Goal: Feedback & Contribution: Leave review/rating

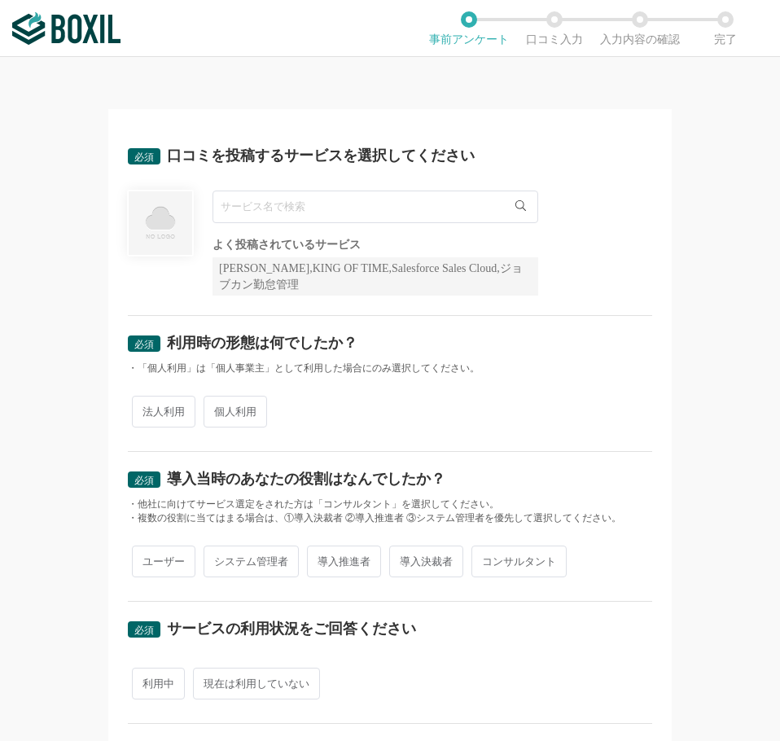
click at [390, 215] on input "text" at bounding box center [376, 207] width 326 height 33
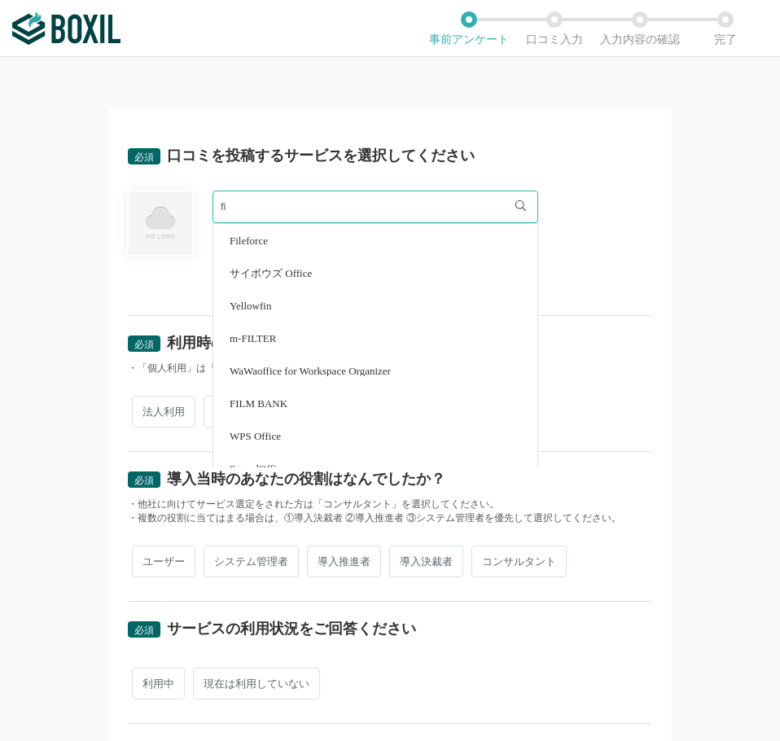
type input "f"
click at [278, 405] on span "Claris FileMaker" at bounding box center [266, 403] width 72 height 11
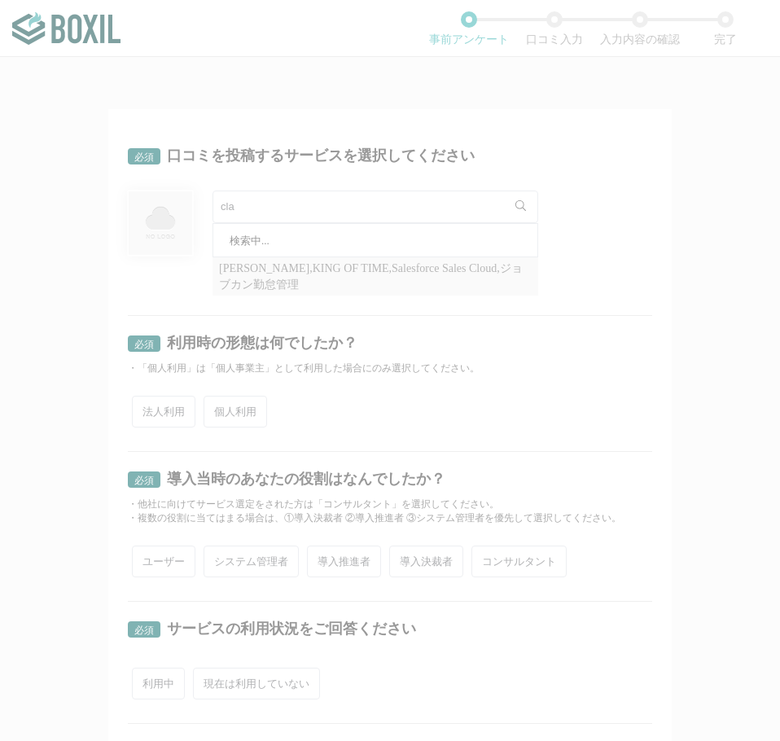
type input "Claris FileMaker"
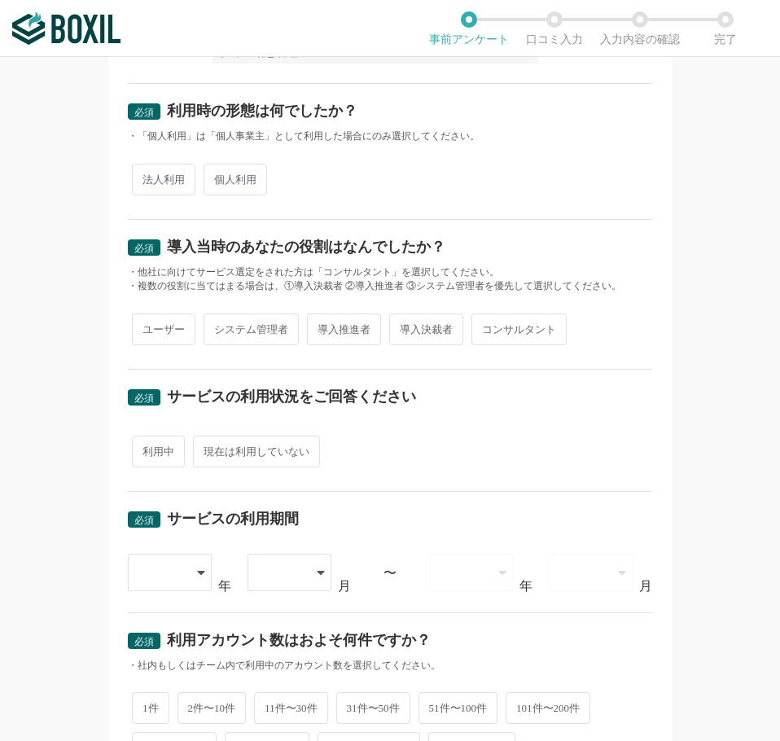
scroll to position [326, 0]
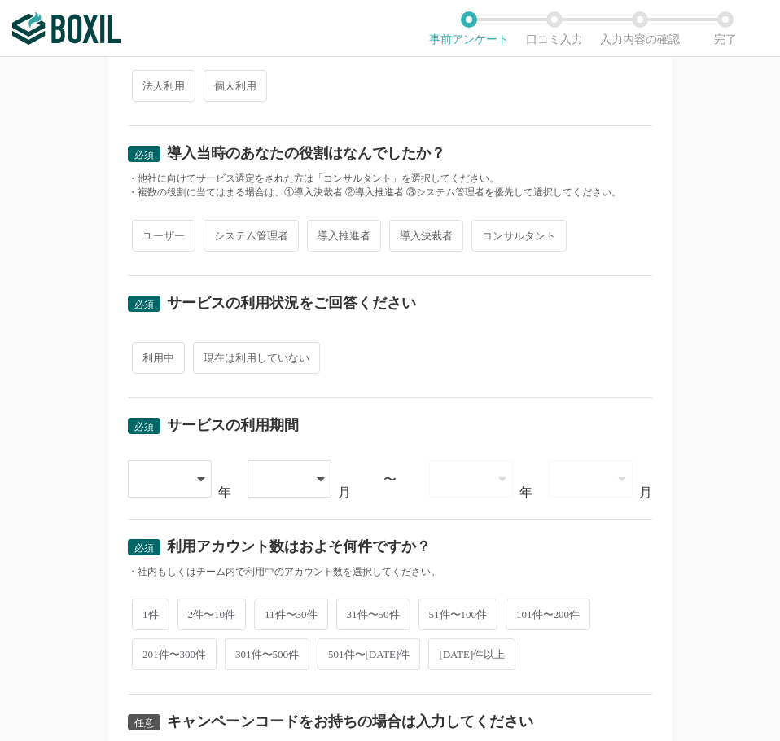
click at [166, 89] on span "法人利用" at bounding box center [164, 86] width 64 height 32
click at [147, 83] on input "法人利用" at bounding box center [141, 77] width 11 height 11
radio input "true"
click at [156, 228] on span "ユーザー" at bounding box center [164, 236] width 64 height 32
click at [147, 228] on input "ユーザー" at bounding box center [141, 227] width 11 height 11
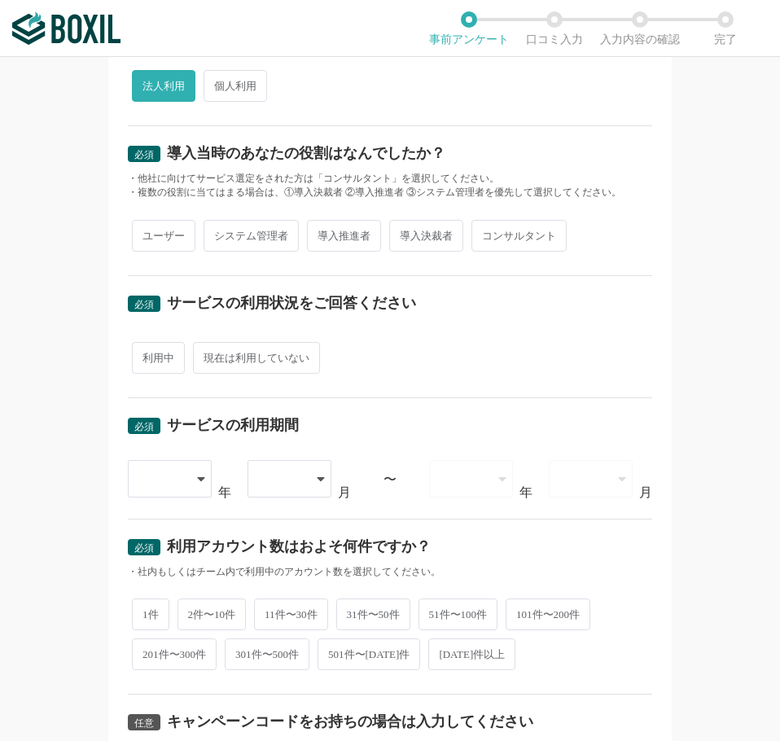
radio input "true"
click at [156, 362] on span "利用中" at bounding box center [158, 358] width 53 height 32
click at [147, 355] on input "利用中" at bounding box center [141, 349] width 11 height 11
radio input "true"
click at [138, 485] on div at bounding box center [162, 479] width 48 height 36
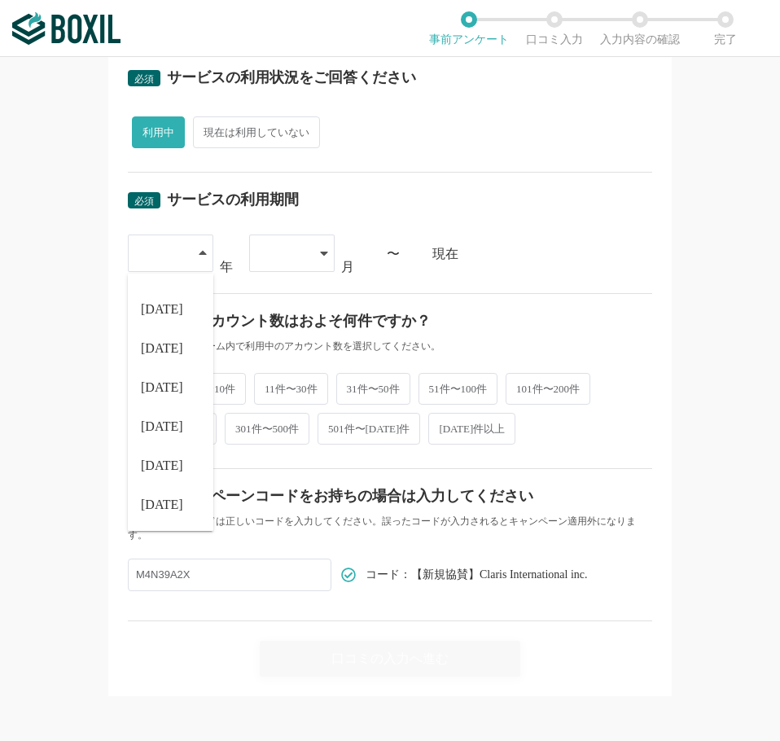
scroll to position [557, 0]
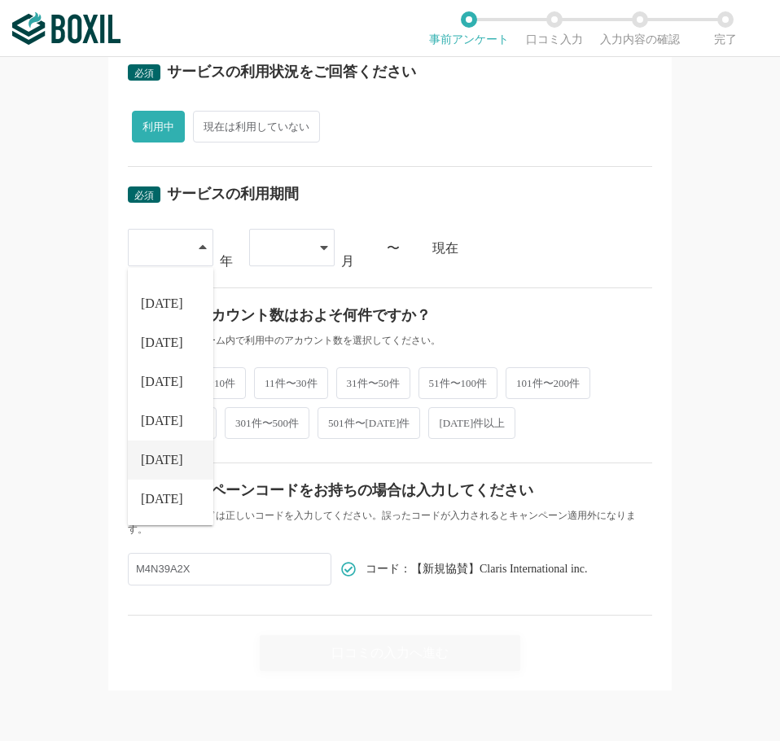
click at [161, 465] on li "[DATE]" at bounding box center [171, 460] width 86 height 39
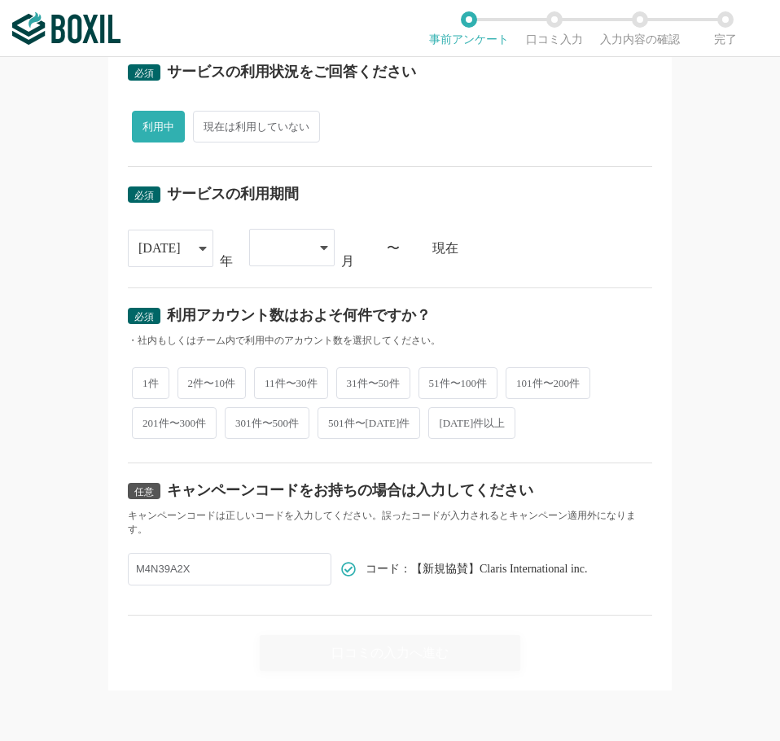
click at [296, 252] on div at bounding box center [284, 248] width 48 height 36
click at [277, 424] on li "10" at bounding box center [292, 420] width 86 height 39
click at [266, 252] on div "10" at bounding box center [266, 248] width 13 height 36
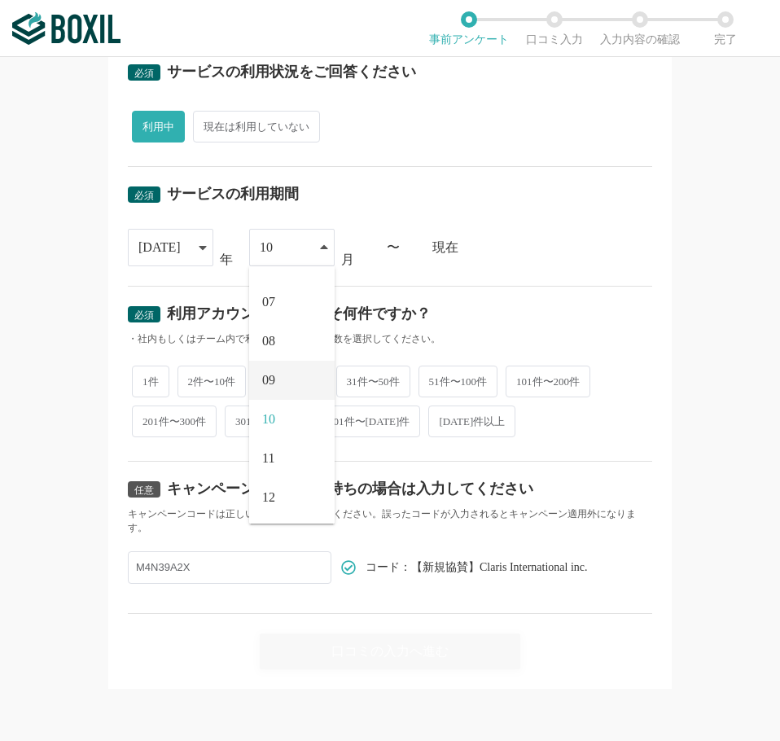
click at [279, 387] on li "09" at bounding box center [292, 380] width 86 height 39
click at [147, 384] on span "1件" at bounding box center [150, 382] width 37 height 32
click at [147, 379] on input "1件" at bounding box center [141, 373] width 11 height 11
radio input "true"
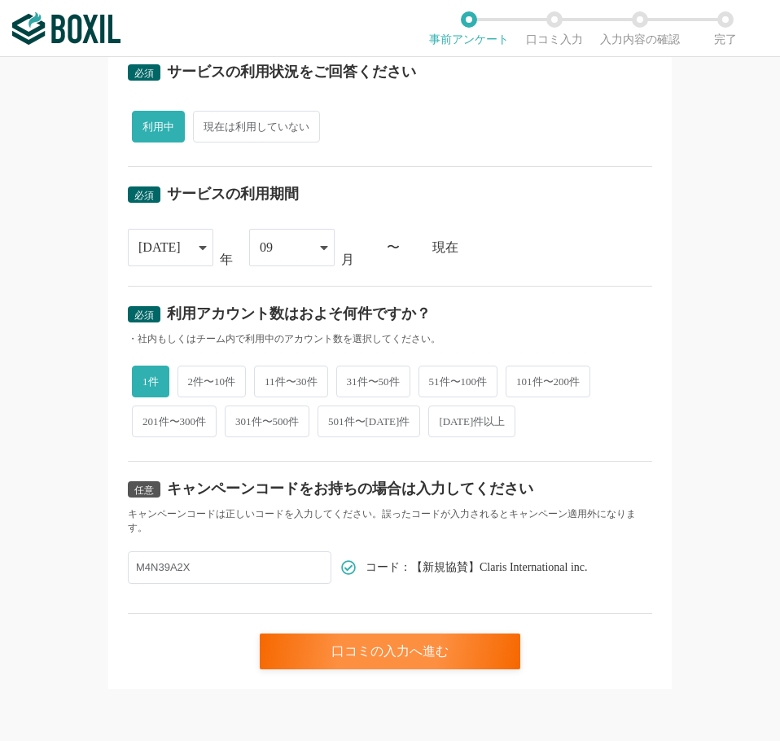
click at [226, 379] on span "2件〜10件" at bounding box center [212, 382] width 69 height 32
click at [192, 379] on input "2件〜10件" at bounding box center [187, 373] width 11 height 11
radio input "true"
radio input "false"
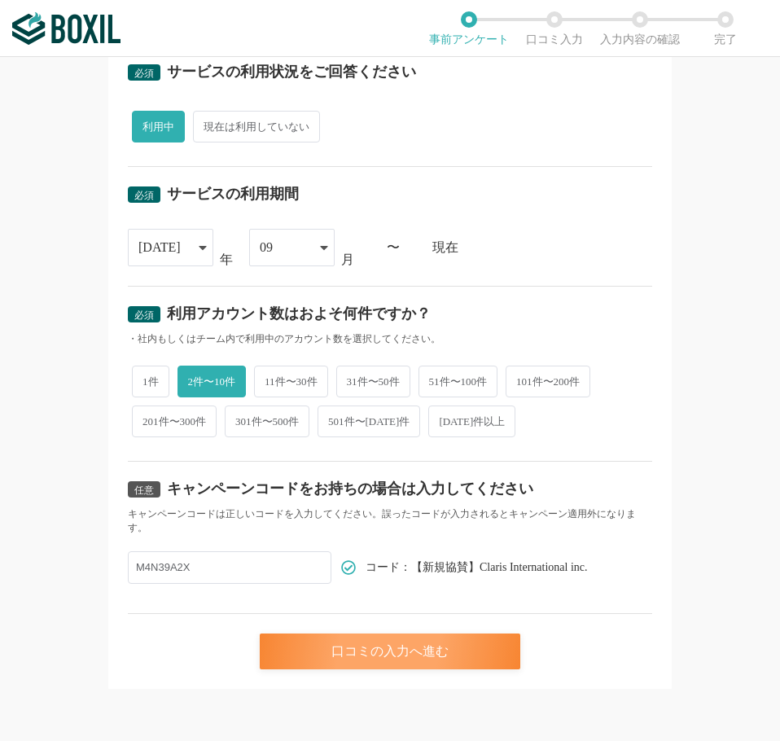
click at [385, 648] on div "口コミの入力へ進む" at bounding box center [390, 652] width 261 height 36
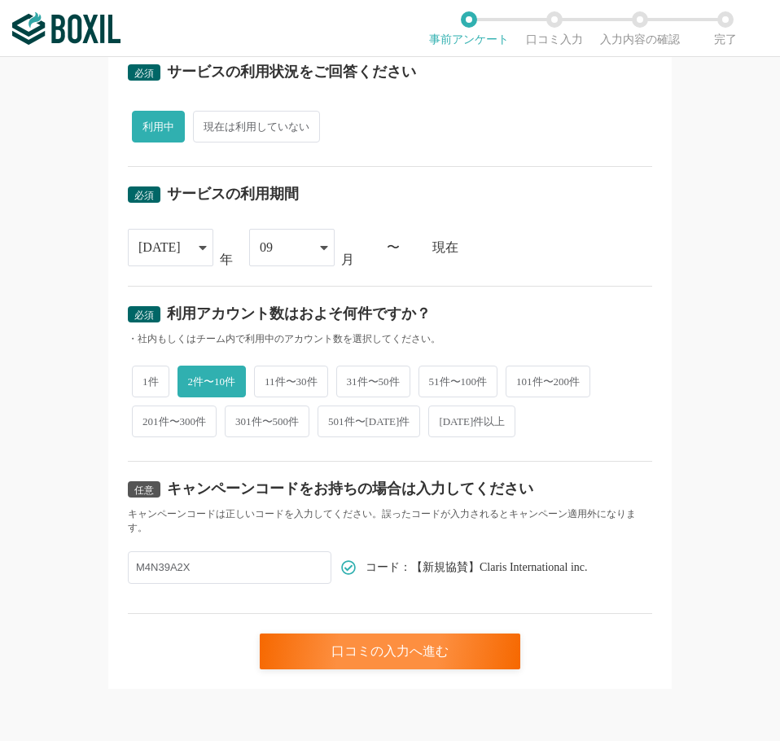
scroll to position [0, 0]
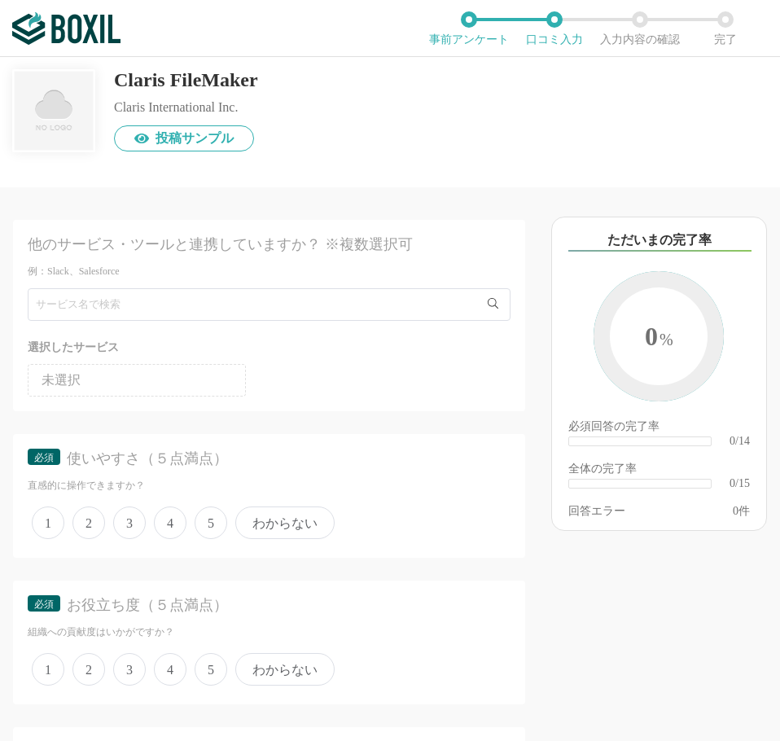
scroll to position [81, 0]
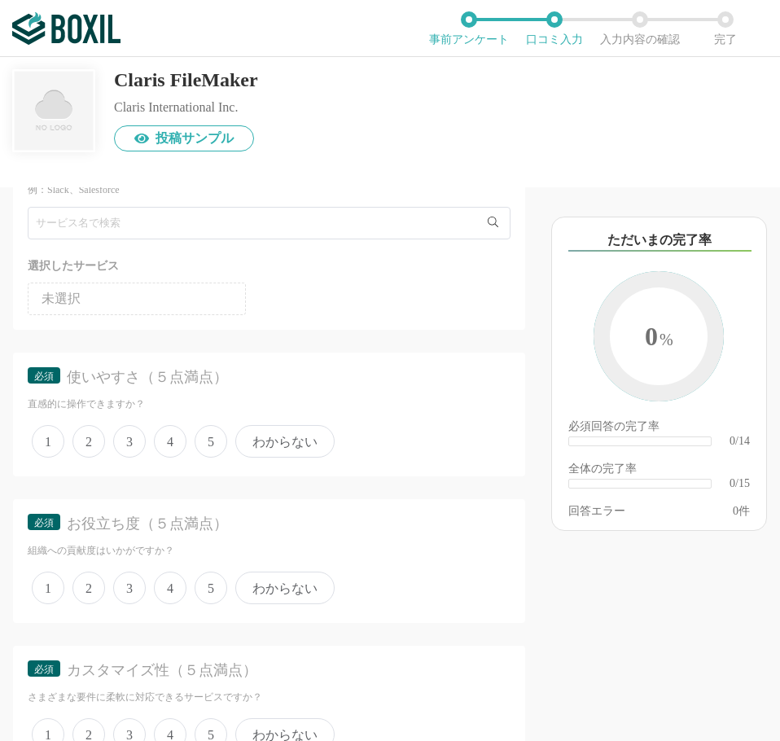
click at [204, 445] on span "5" at bounding box center [211, 441] width 33 height 33
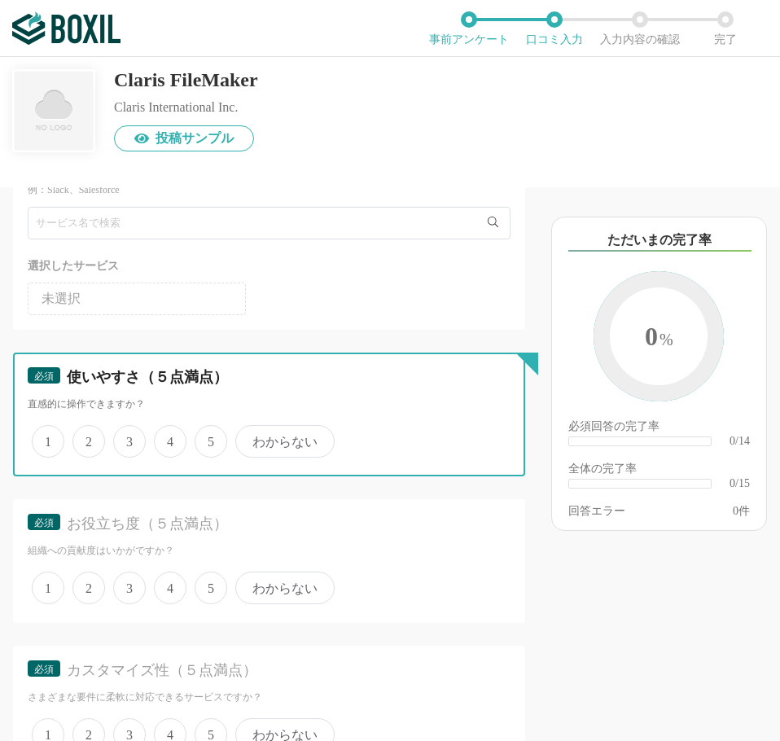
click at [204, 438] on input "5" at bounding box center [204, 433] width 11 height 11
radio input "true"
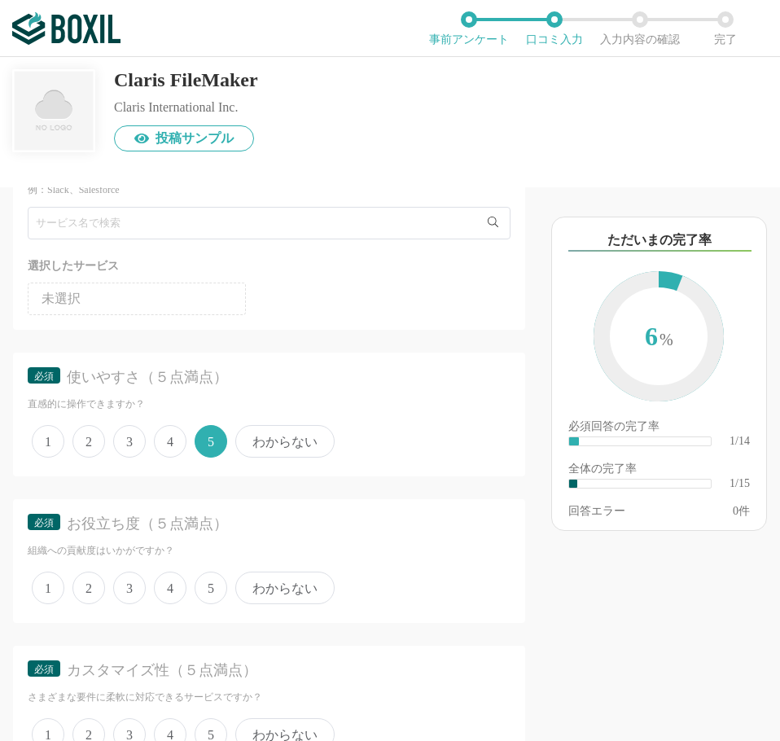
click at [173, 590] on span "4" at bounding box center [170, 588] width 33 height 33
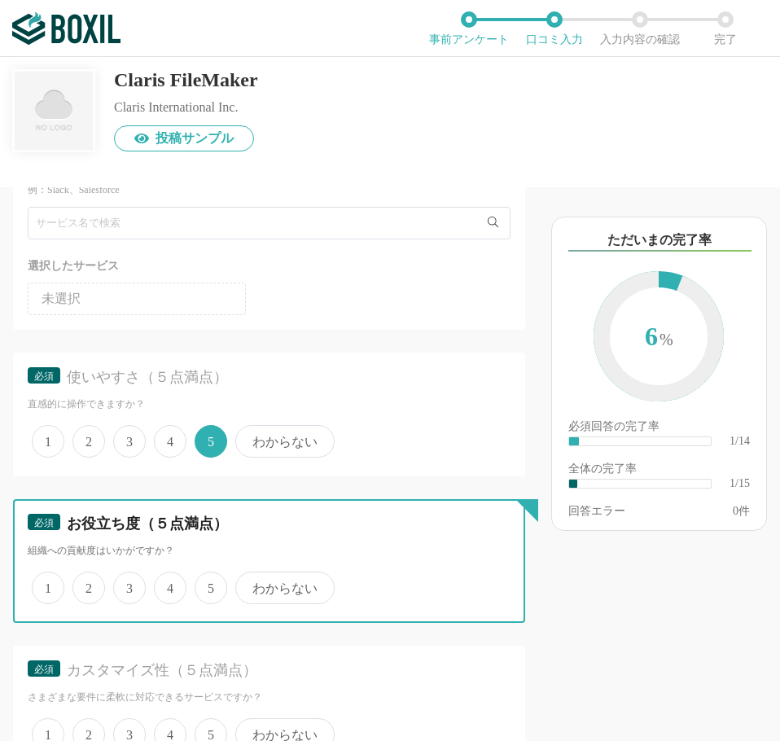
click at [169, 585] on input "4" at bounding box center [163, 579] width 11 height 11
radio input "true"
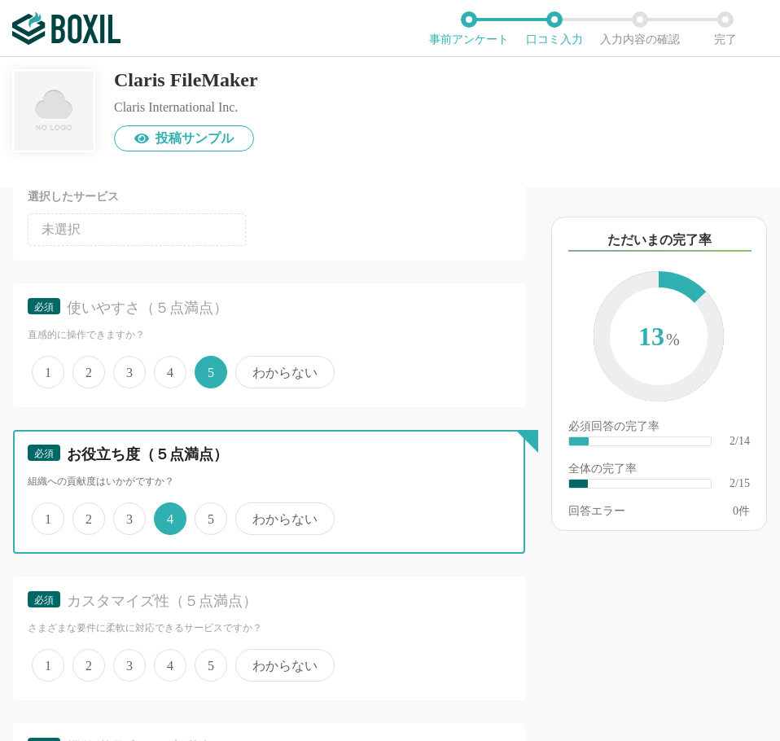
scroll to position [244, 0]
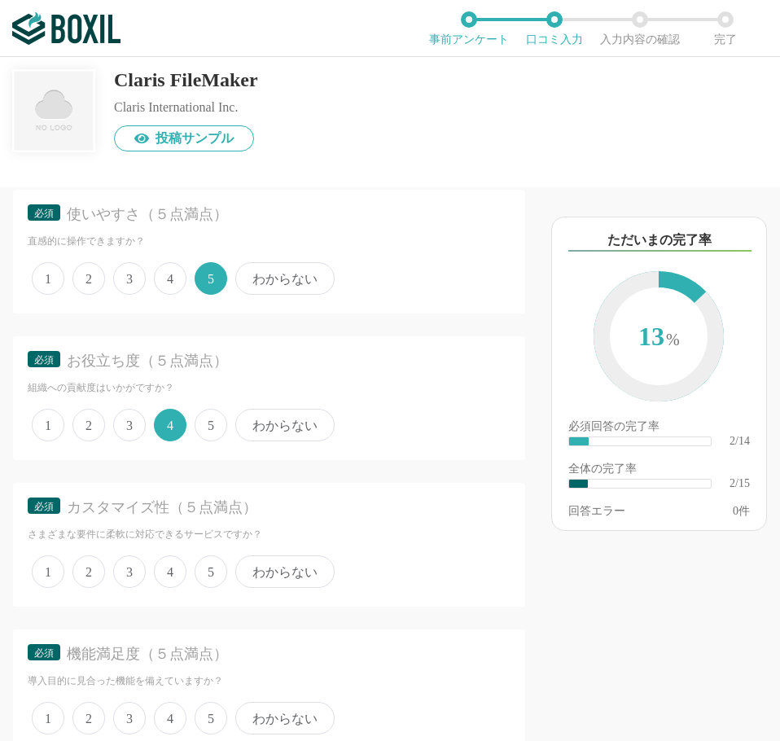
click at [176, 576] on span "4" at bounding box center [170, 571] width 33 height 33
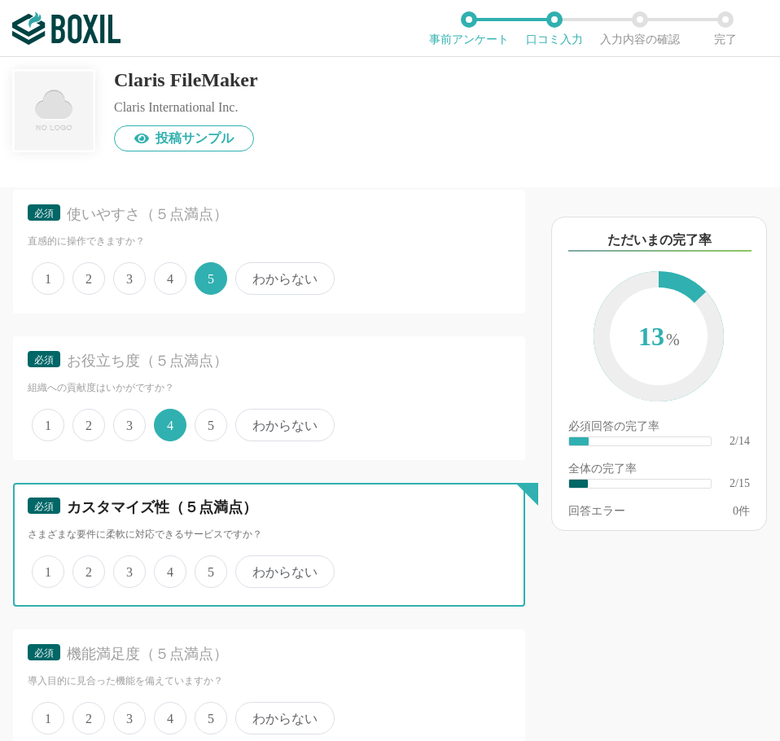
click at [169, 568] on input "4" at bounding box center [163, 563] width 11 height 11
radio input "true"
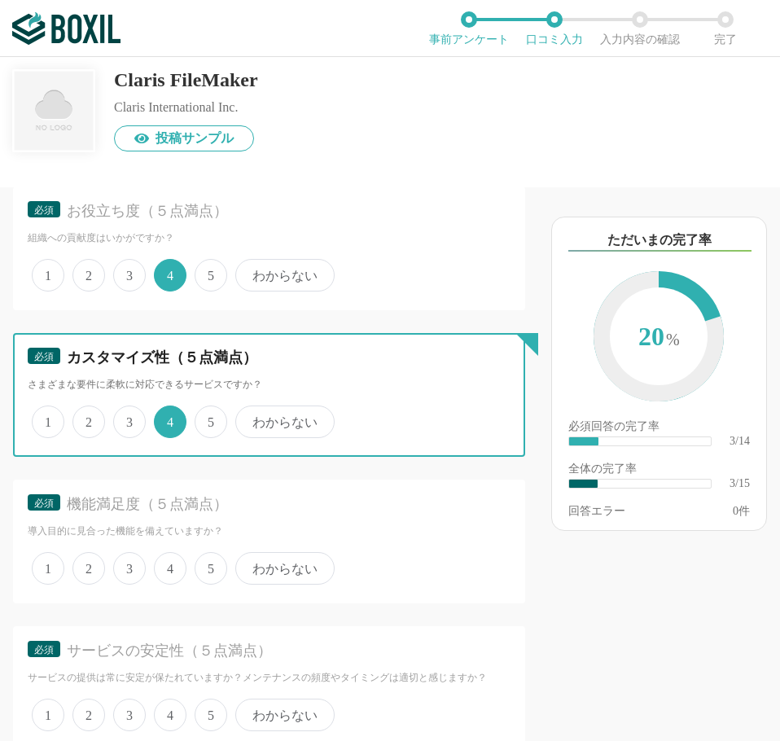
scroll to position [407, 0]
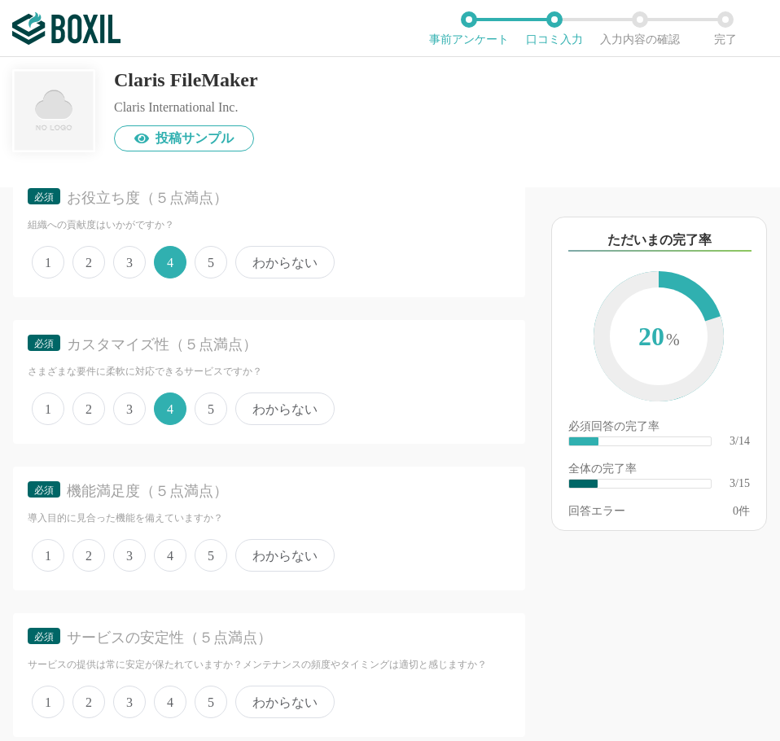
click at [197, 560] on span "5" at bounding box center [211, 555] width 33 height 33
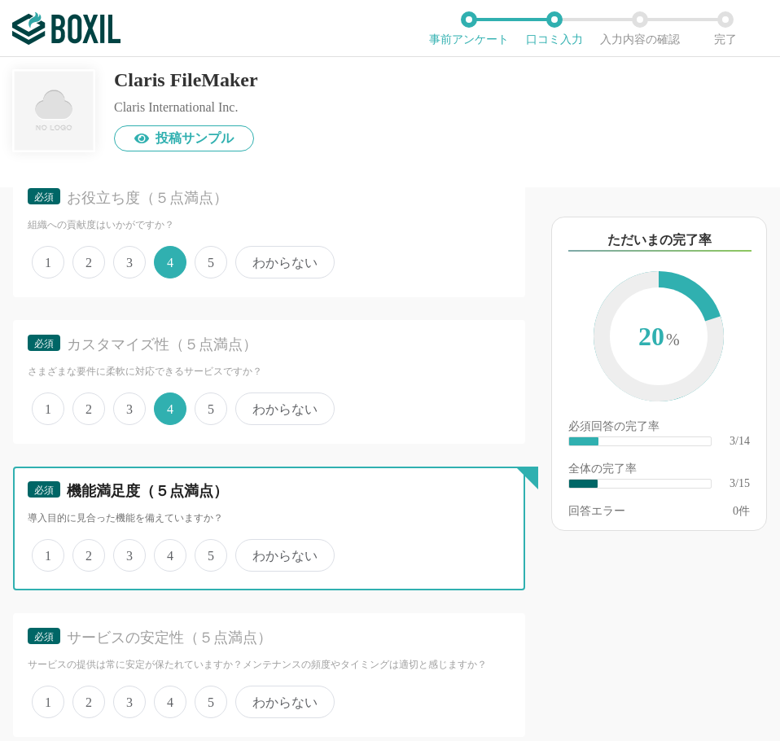
click at [199, 552] on input "5" at bounding box center [204, 547] width 11 height 11
radio input "true"
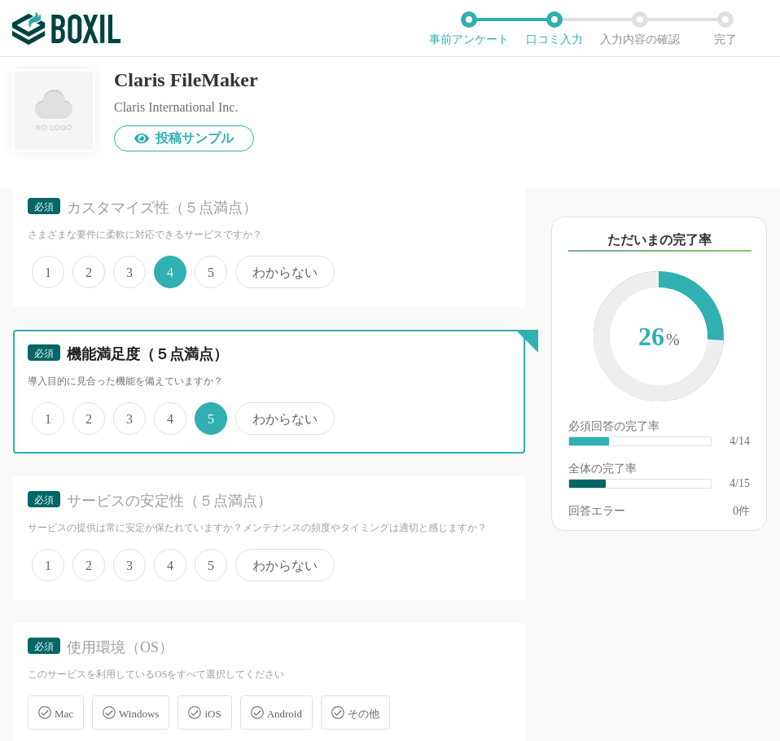
scroll to position [570, 0]
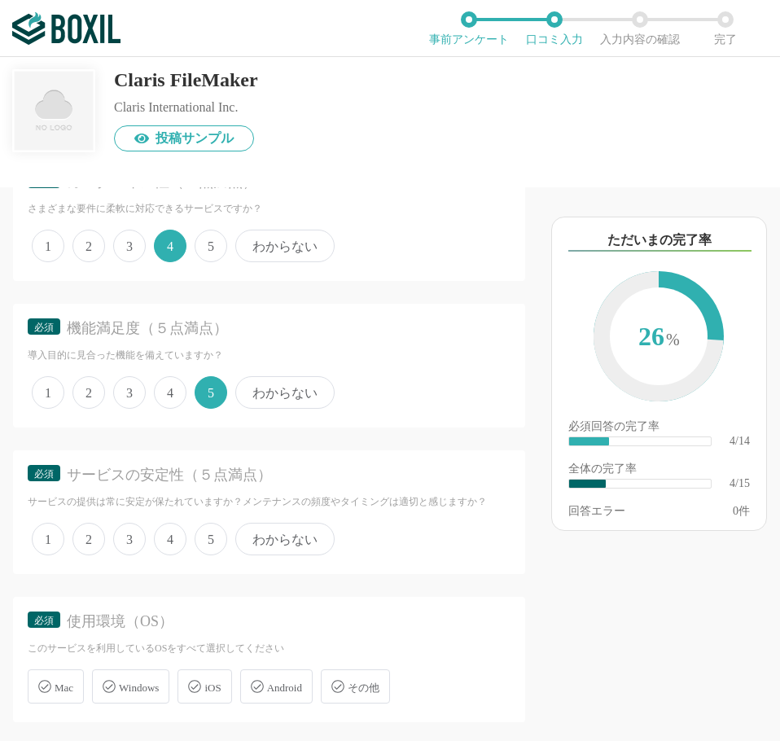
click at [176, 539] on span "4" at bounding box center [170, 539] width 33 height 33
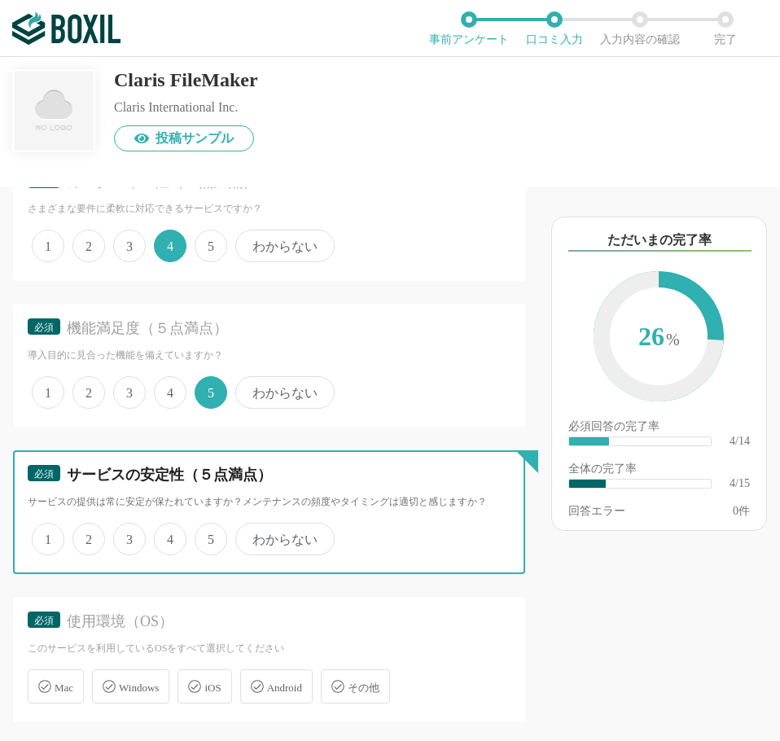
click at [169, 536] on input "4" at bounding box center [163, 530] width 11 height 11
radio input "true"
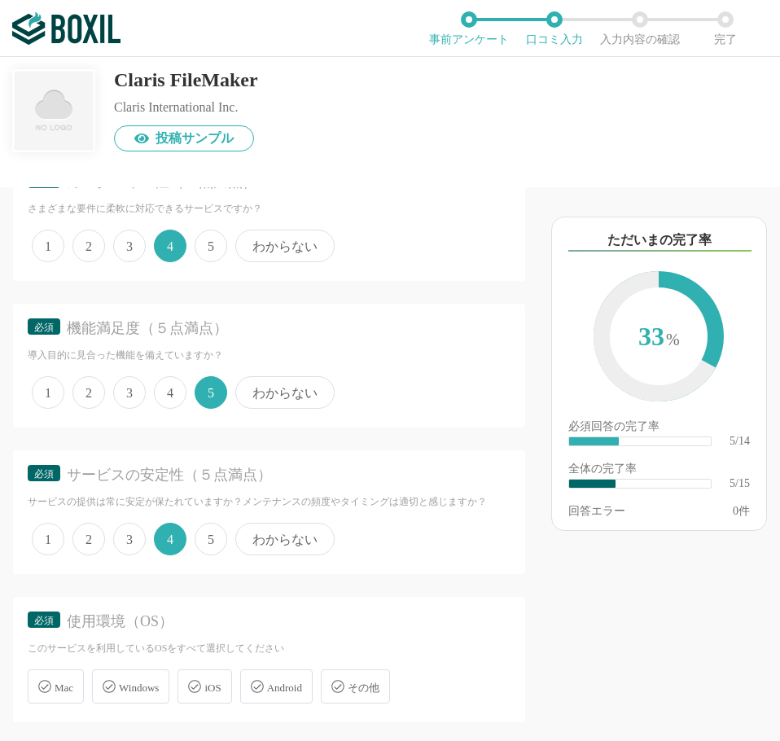
click at [121, 691] on span "Windows" at bounding box center [139, 688] width 40 height 12
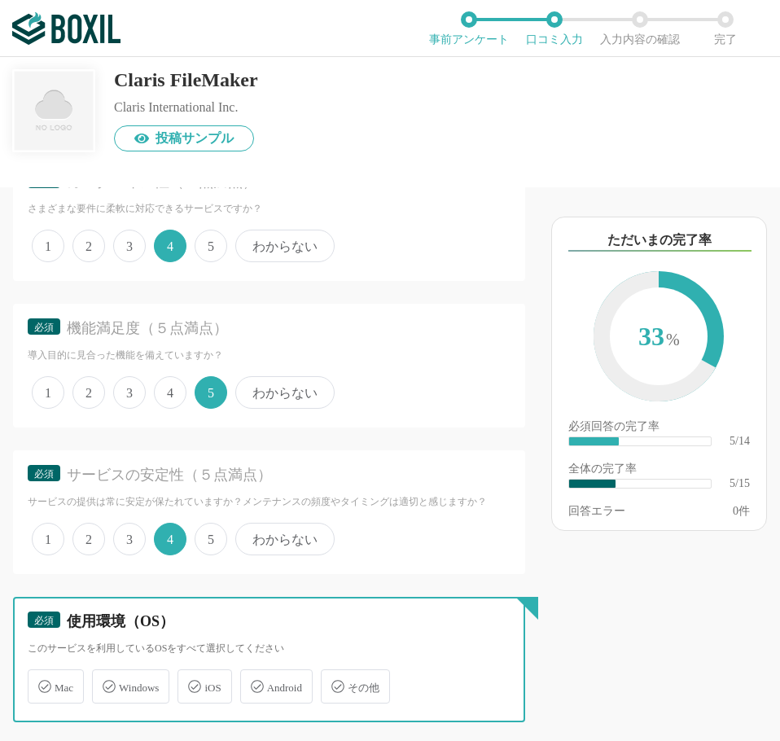
click at [106, 682] on input "Windows" at bounding box center [100, 677] width 11 height 11
checkbox input "true"
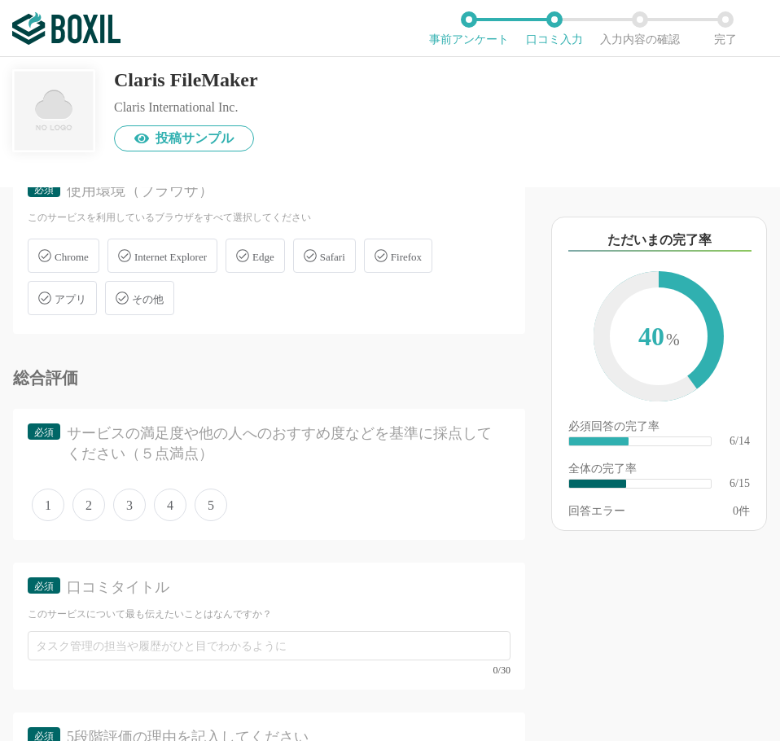
scroll to position [1222, 0]
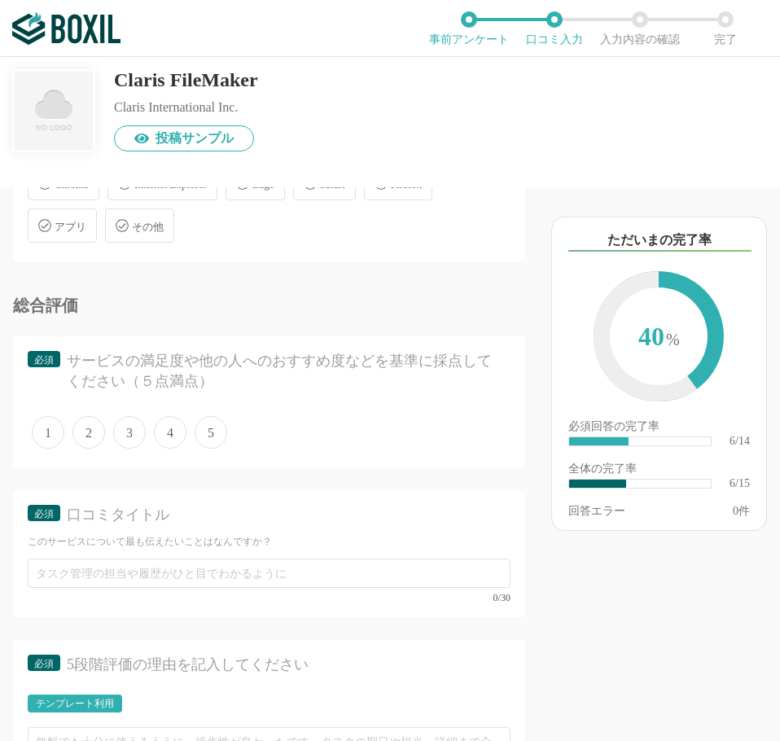
click at [208, 430] on span "5" at bounding box center [211, 432] width 33 height 33
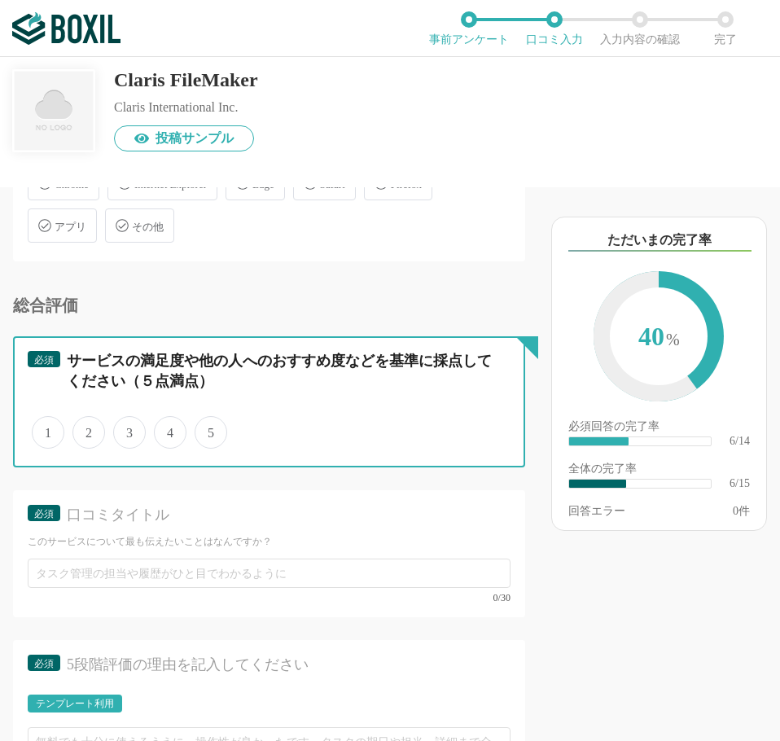
click at [208, 429] on input "5" at bounding box center [204, 424] width 11 height 11
radio input "true"
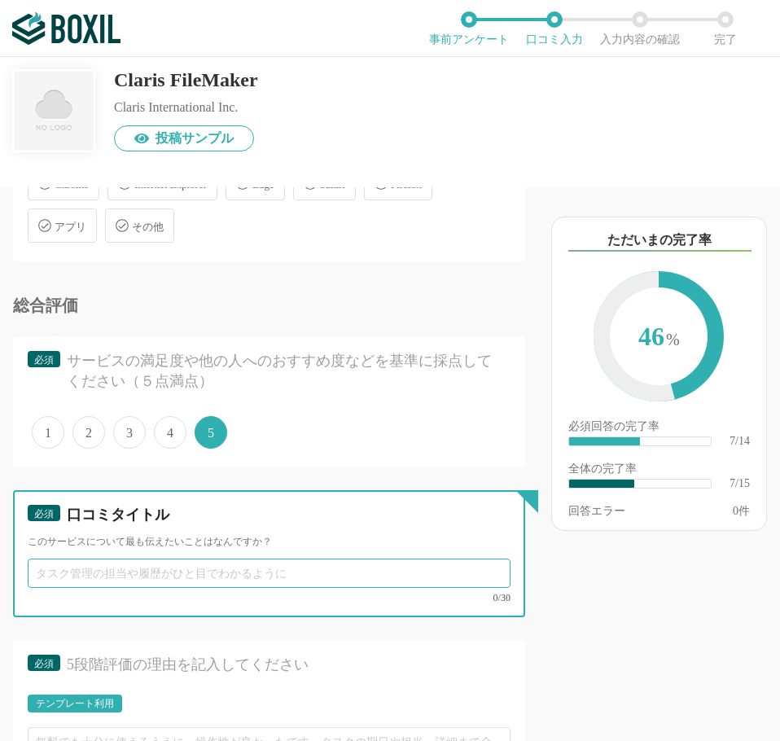
click at [142, 566] on input "text" at bounding box center [269, 573] width 483 height 29
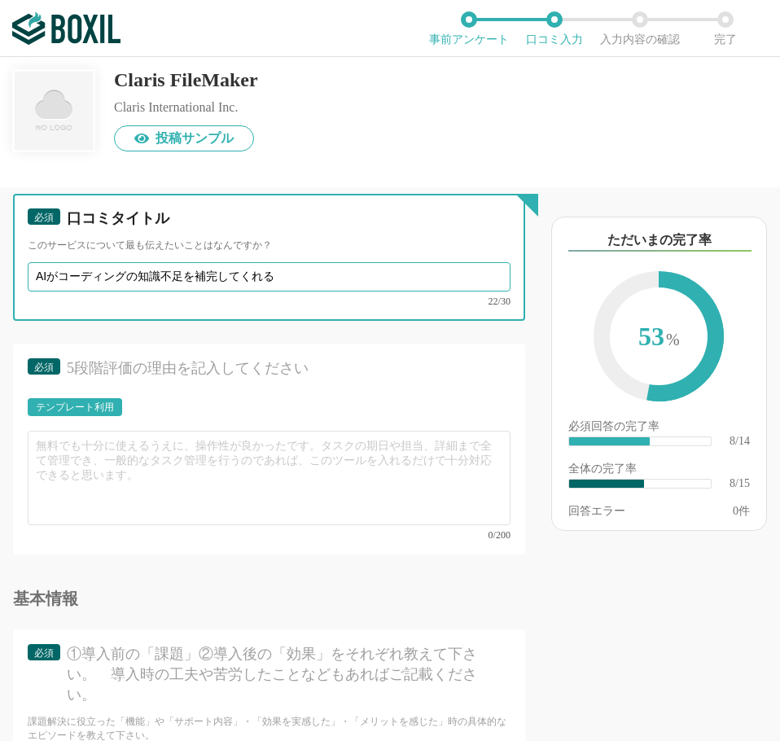
scroll to position [1547, 0]
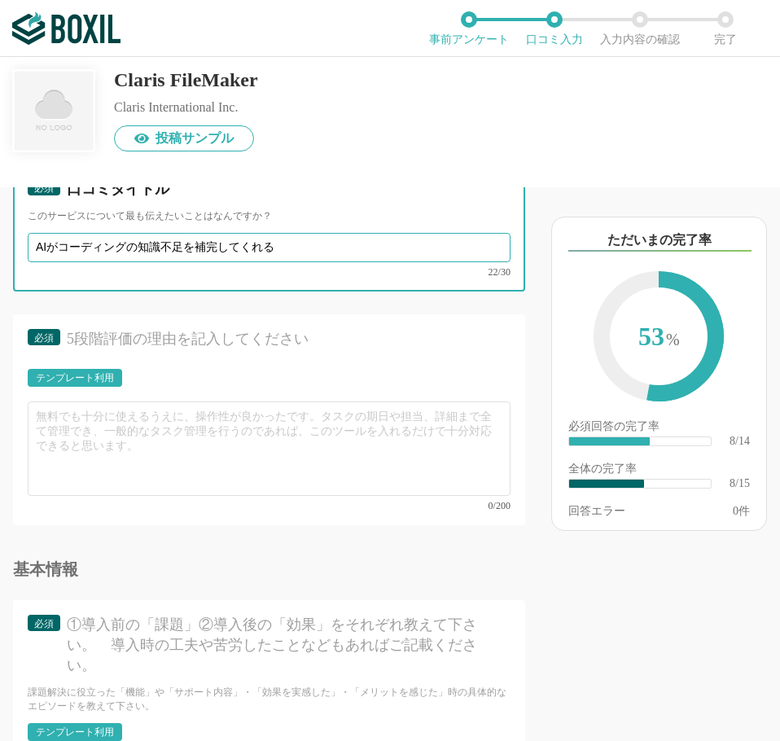
type input "AIがコーディングの知識不足を補完してくれる"
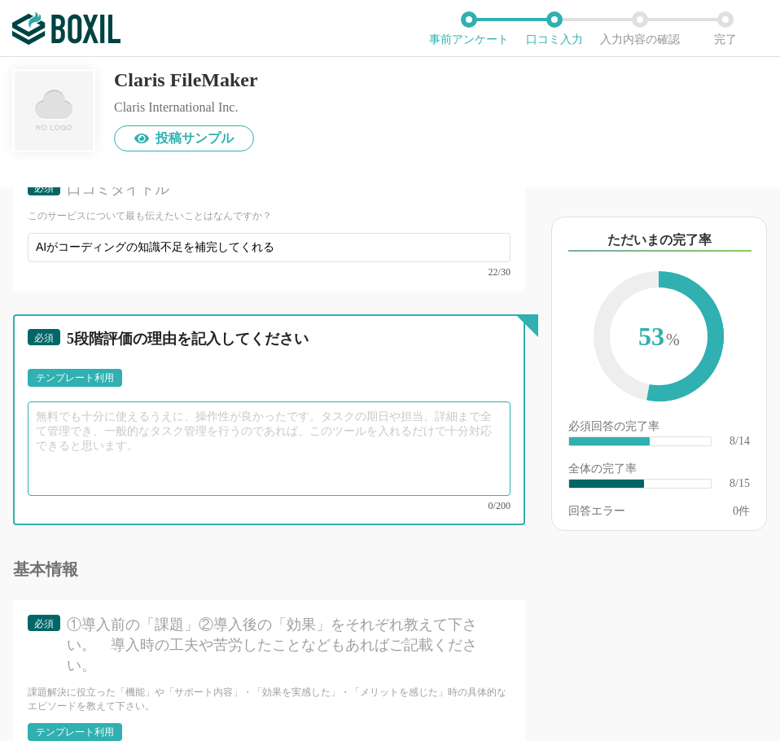
click at [93, 424] on textarea at bounding box center [269, 448] width 483 height 94
type textarea "う"
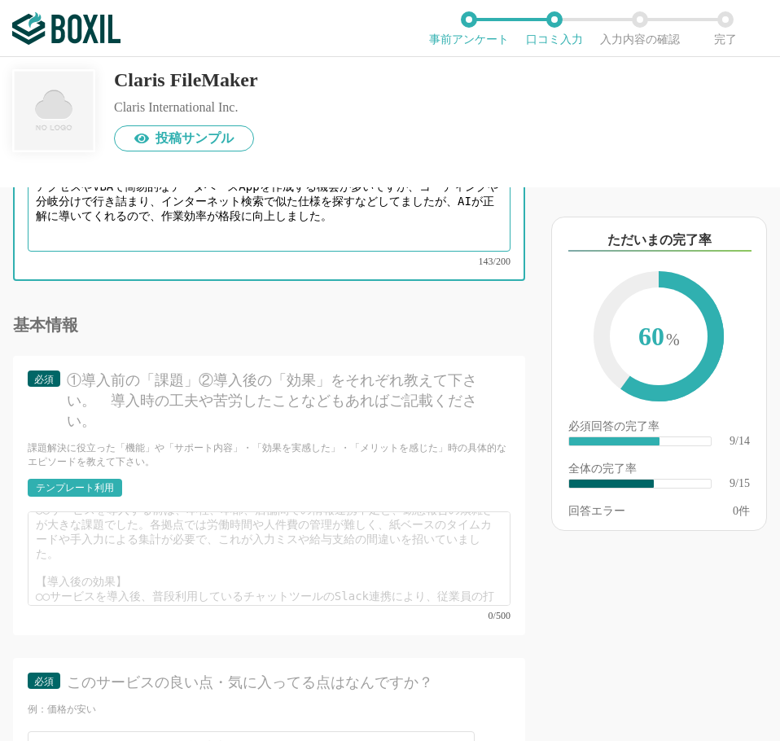
scroll to position [57, 0]
type textarea "一番の利点は、プログラミングの技量をAIが補ってくれるところです。 アクセスやVBAで簡易的なデータベースAppを作成する機会が多いですが、コーディングや分岐…"
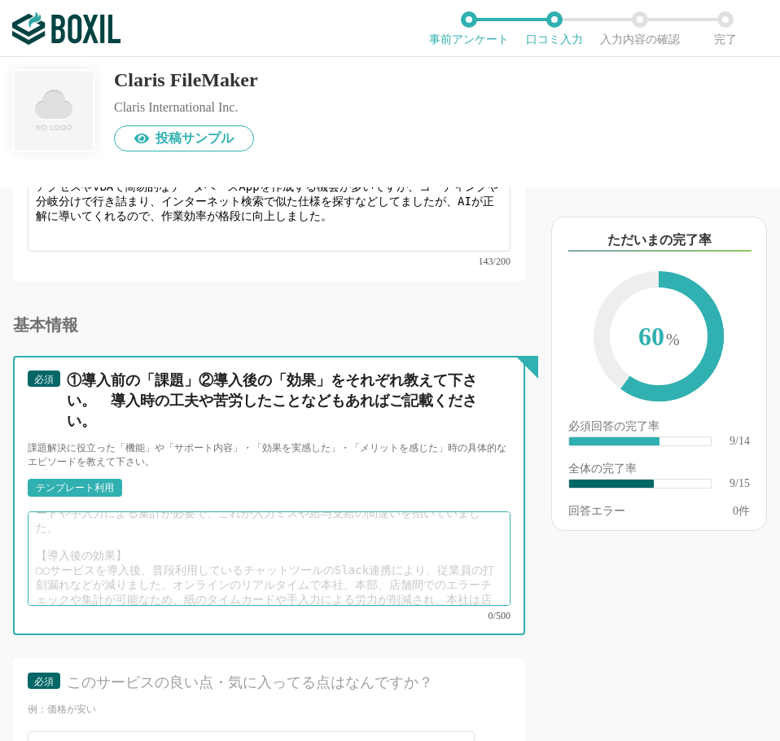
click at [156, 530] on textarea at bounding box center [269, 558] width 483 height 94
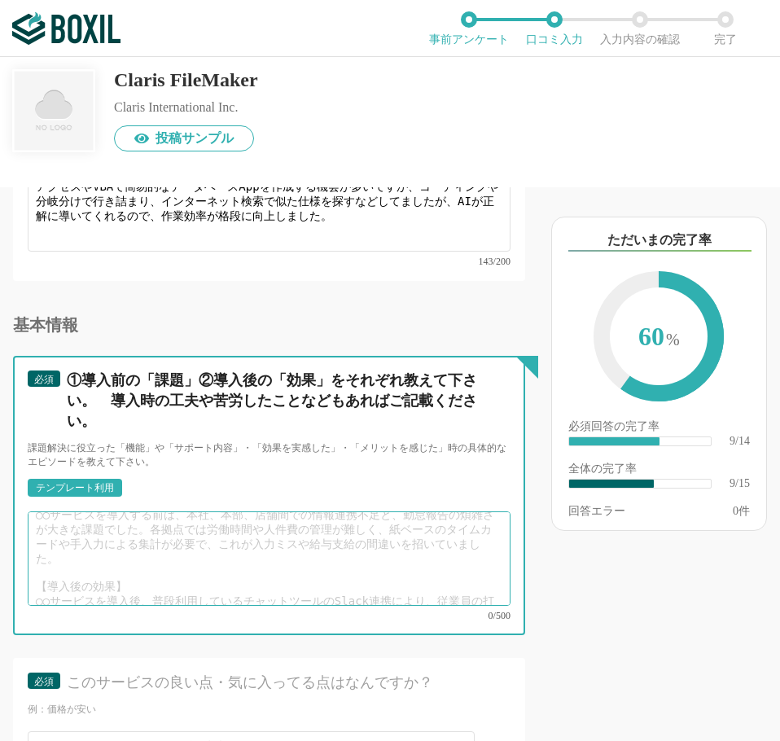
scroll to position [0, 0]
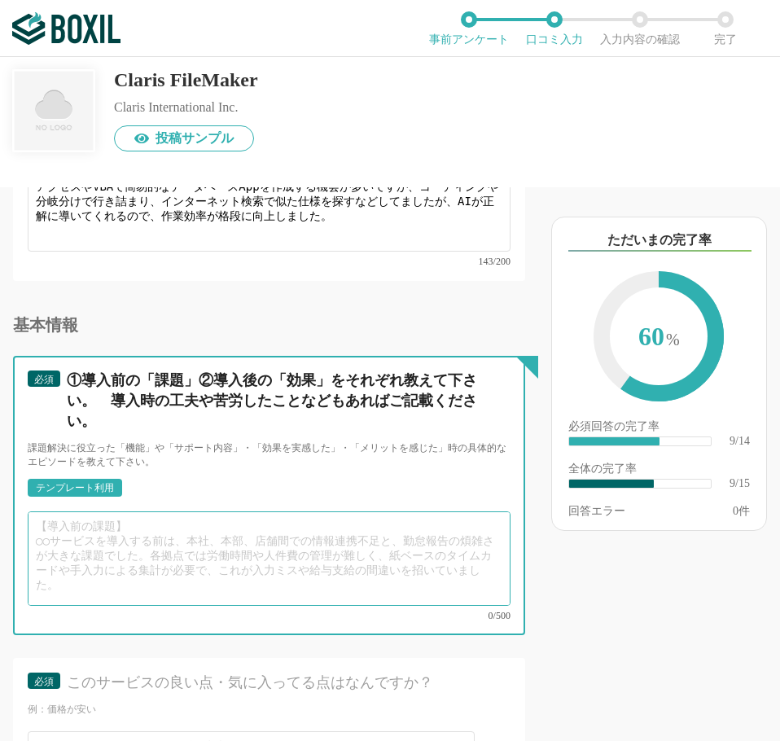
click at [129, 526] on textarea at bounding box center [269, 558] width 483 height 94
click at [57, 521] on textarea at bounding box center [269, 558] width 483 height 94
type textarea "N"
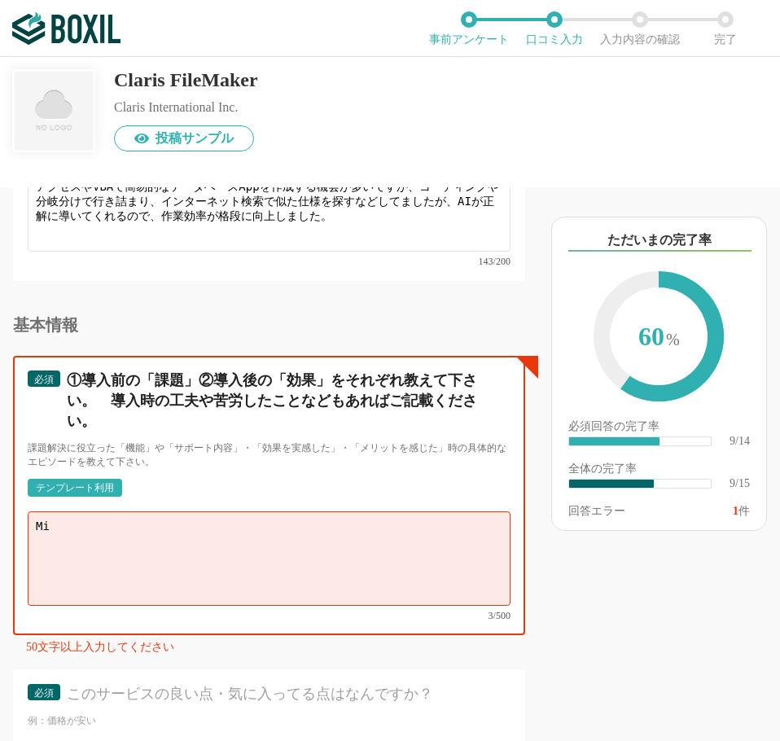
type textarea "M"
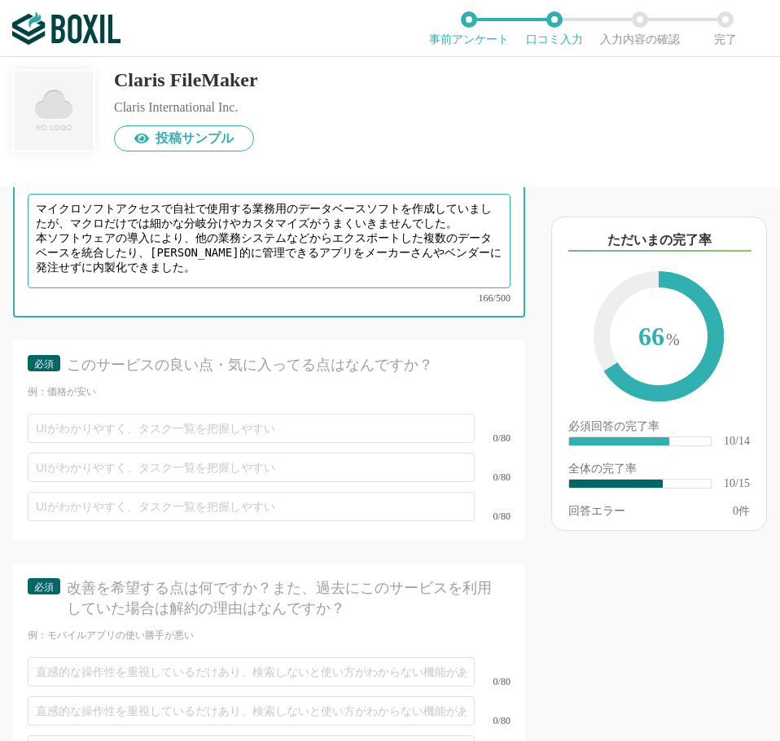
scroll to position [2199, 0]
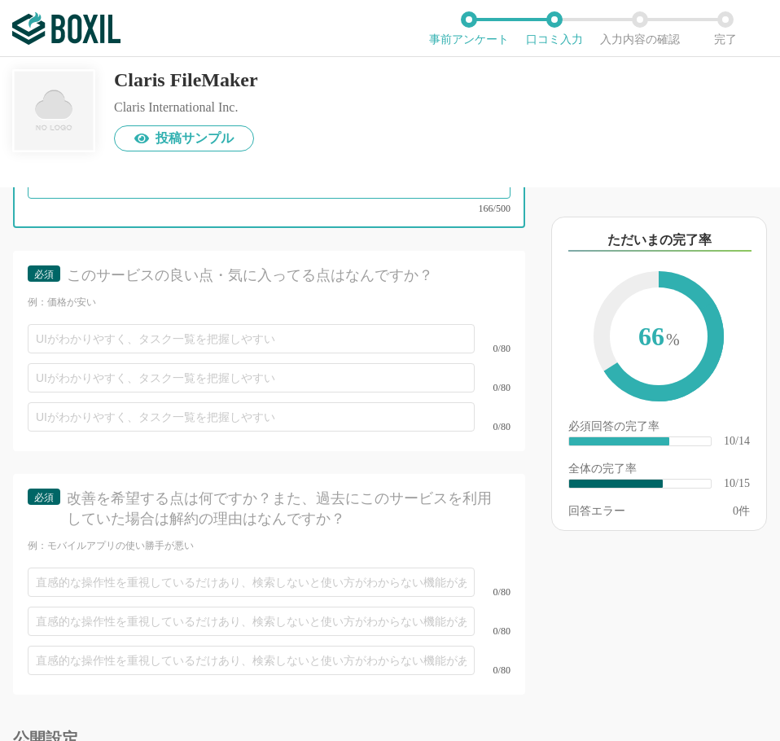
type textarea "マイクロソフトアクセスで自社で使用する業務用のデータベースソフトを作成していましたが、マクロだけでは細かな分岐分けやカスタマイズがうまくいきませんでした。 本…"
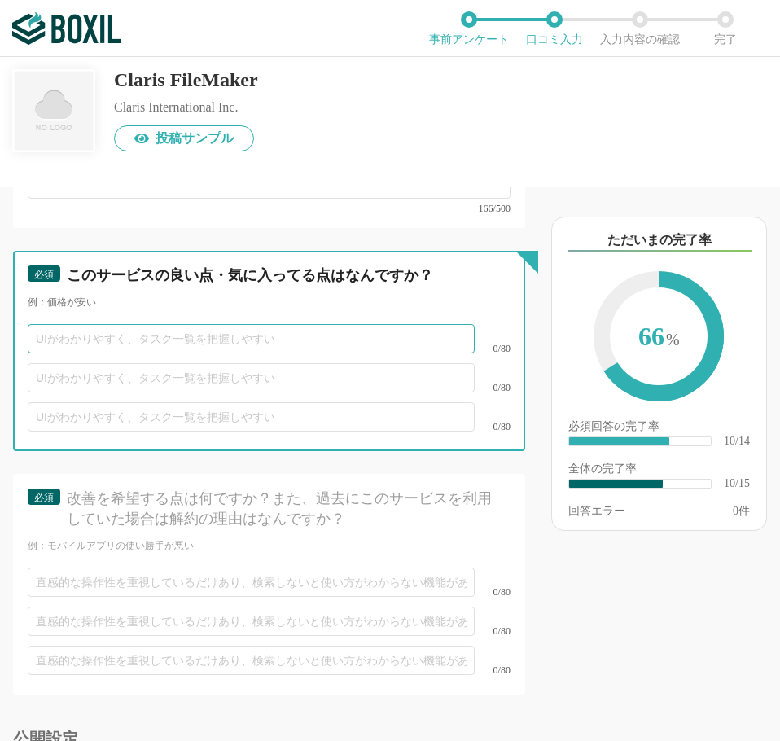
click at [56, 324] on input "text" at bounding box center [251, 338] width 447 height 29
type input "A"
type input "レイアウトに使えるデザインツールが豊富"
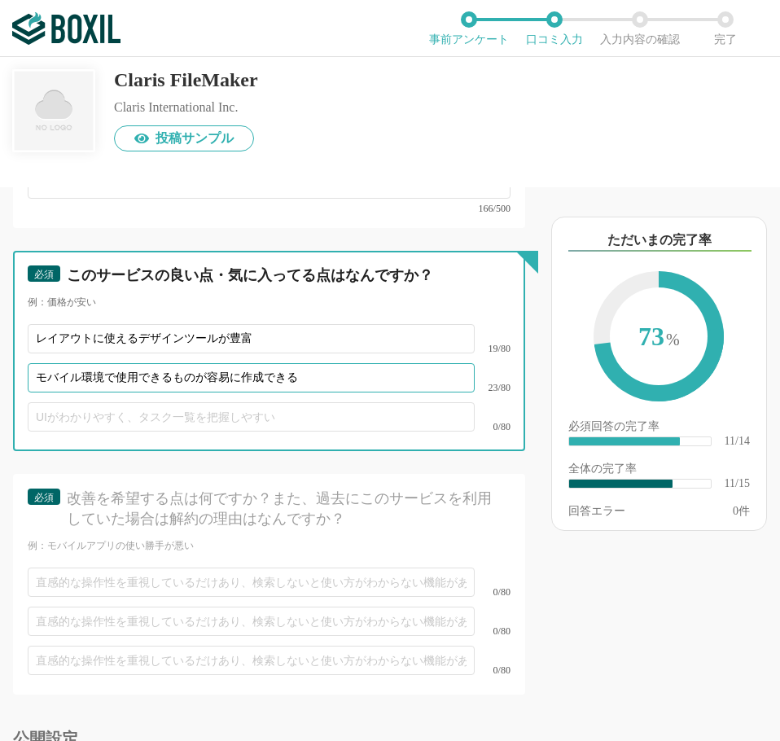
type input "モバイル環境で使用できるものが容易に作成できる"
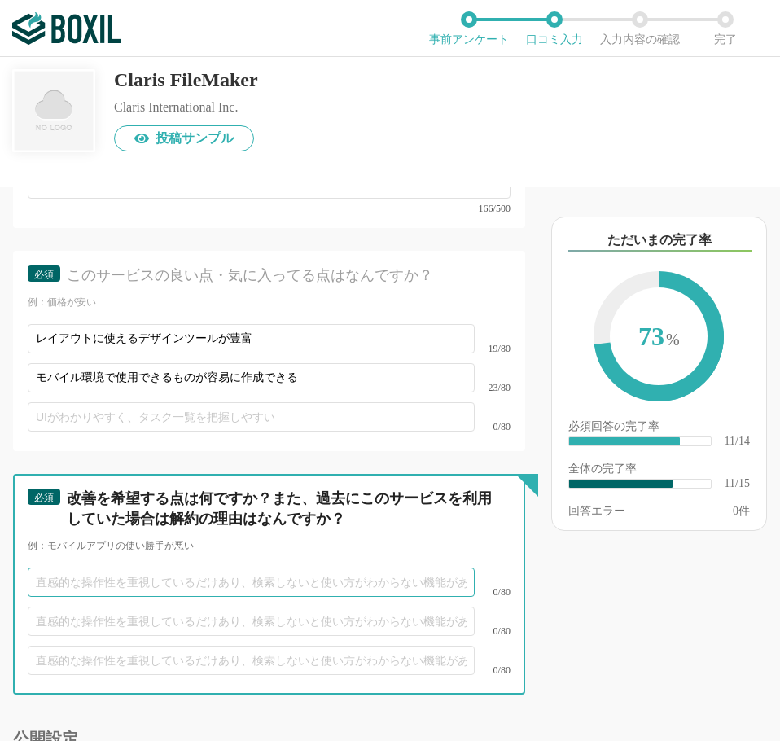
click at [191, 569] on input "text" at bounding box center [251, 582] width 447 height 29
type input "ど"
type input "そ"
type input "あ"
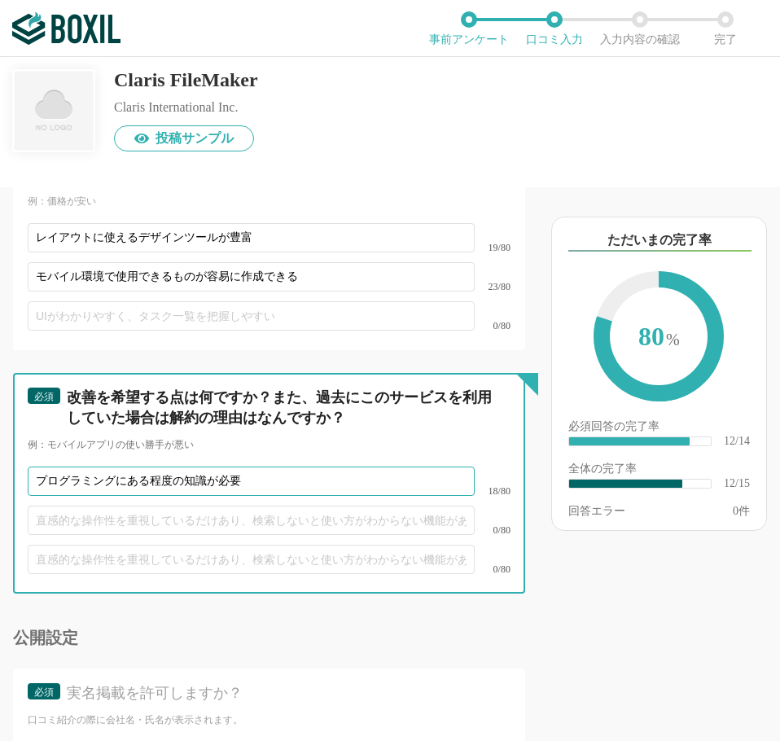
scroll to position [2417, 0]
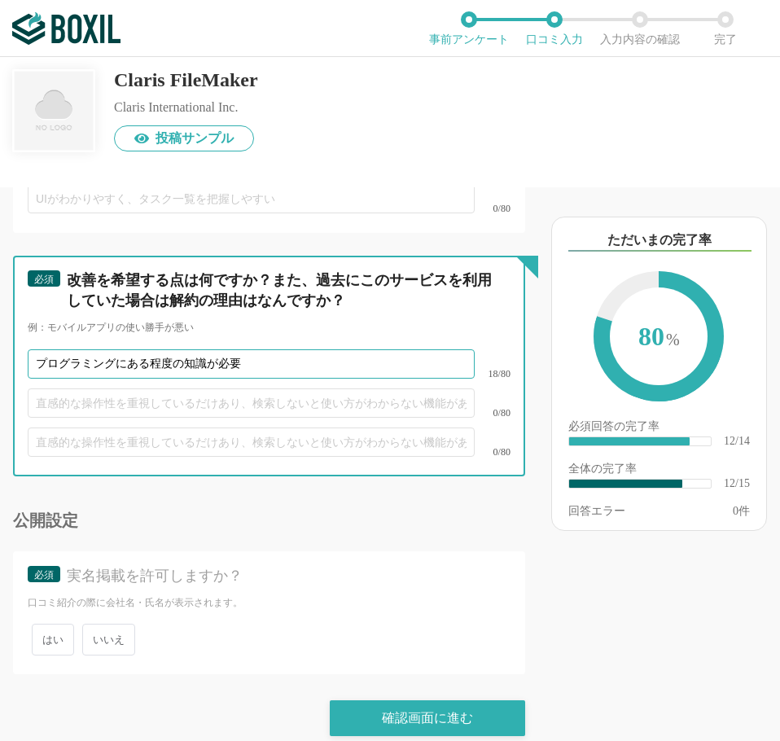
type input "プログラミングにある程度の知識が必要"
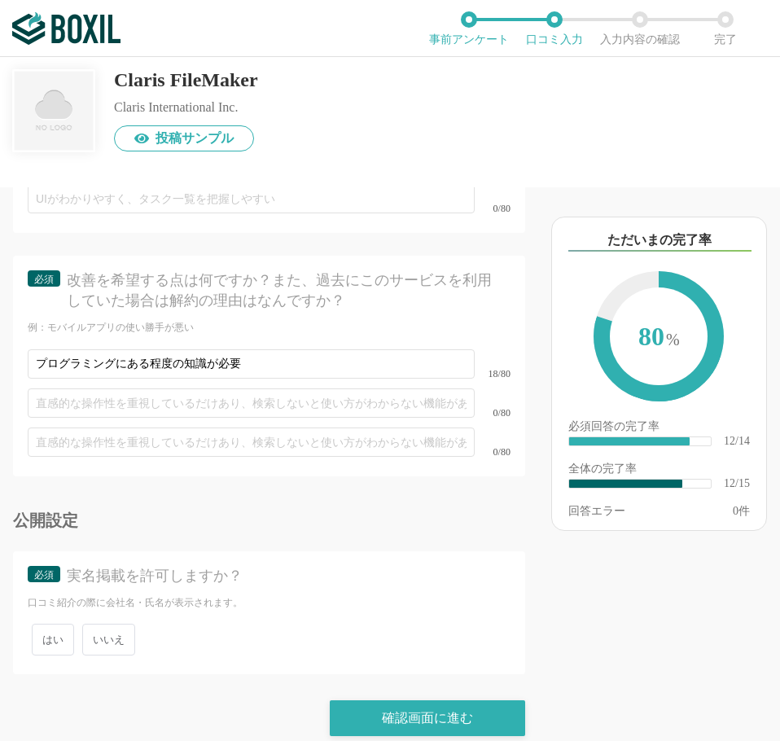
click at [95, 624] on span "いいえ" at bounding box center [108, 640] width 53 height 32
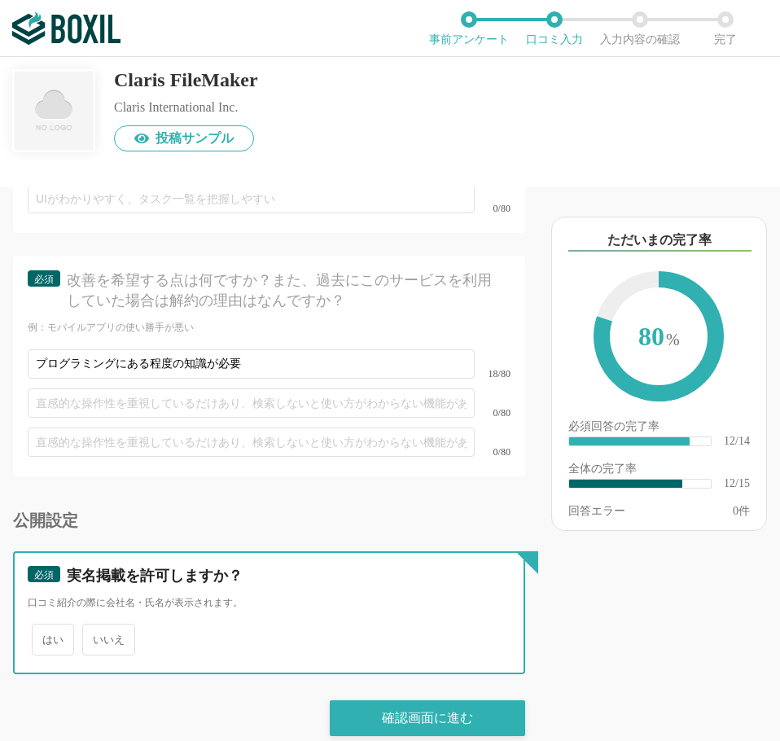
click at [95, 626] on input "いいえ" at bounding box center [91, 631] width 11 height 11
radio input "true"
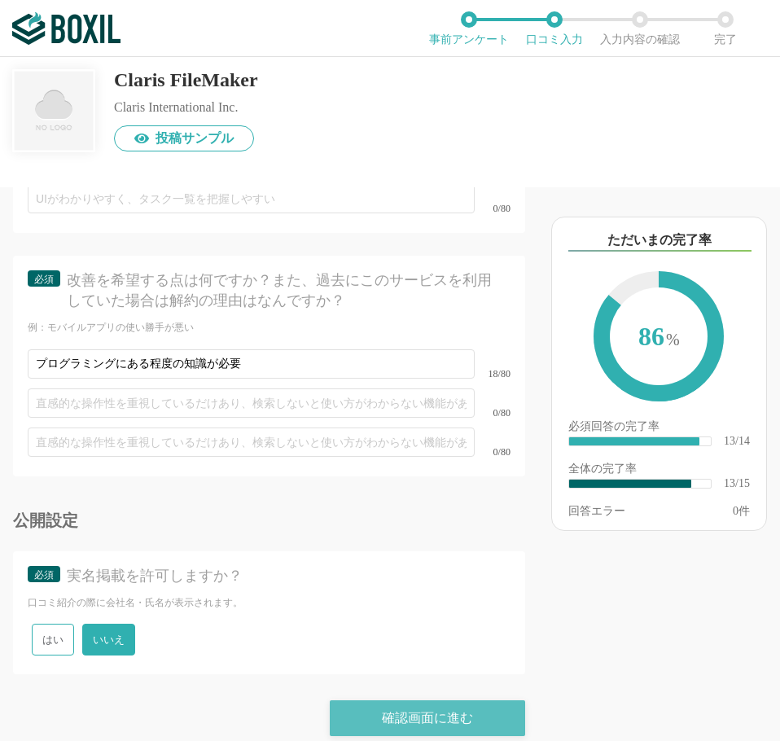
click at [366, 701] on div "確認画面に進む" at bounding box center [427, 718] width 195 height 36
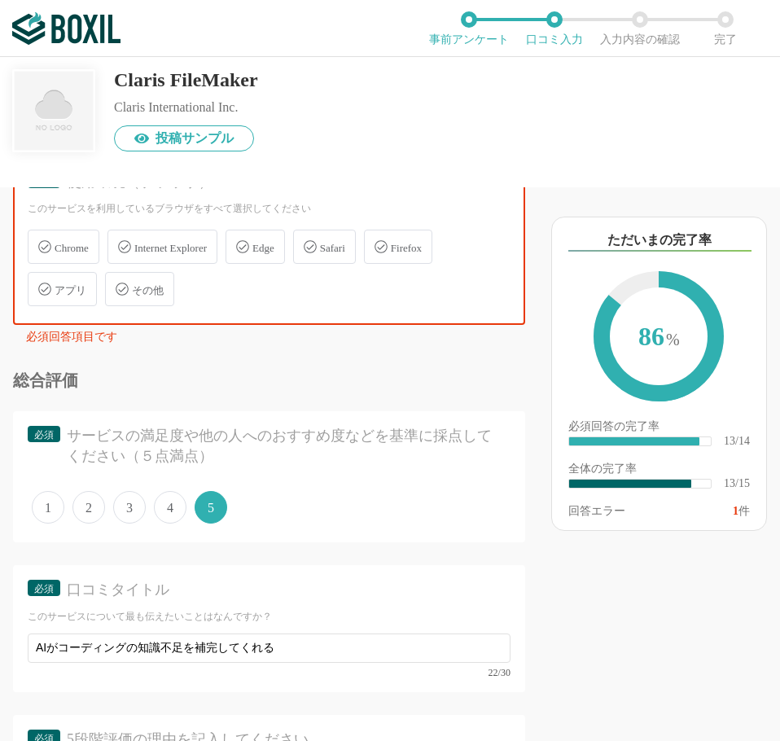
scroll to position [1128, 0]
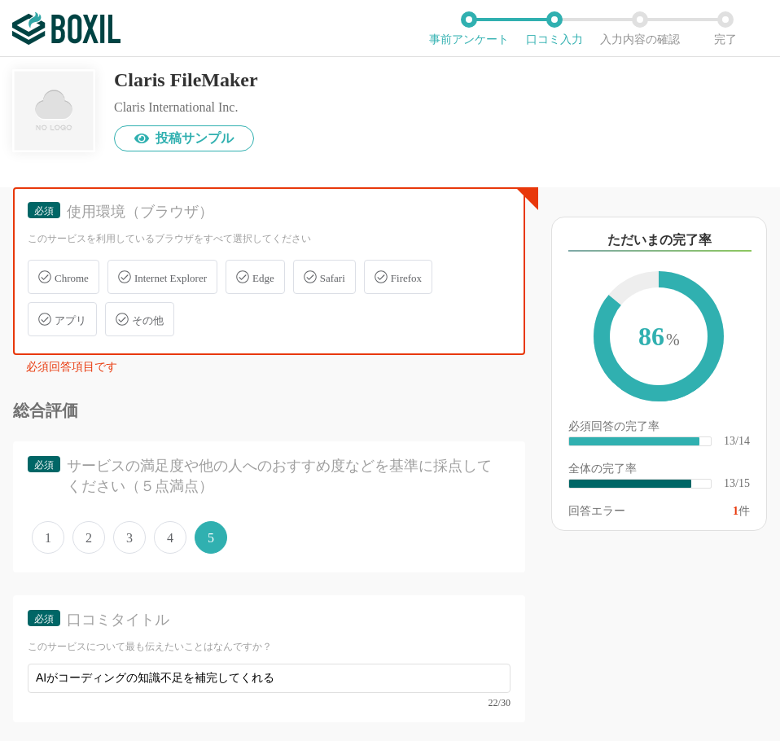
click at [153, 325] on span "その他" at bounding box center [148, 320] width 32 height 12
click at [119, 315] on input "その他" at bounding box center [113, 310] width 11 height 11
checkbox input "true"
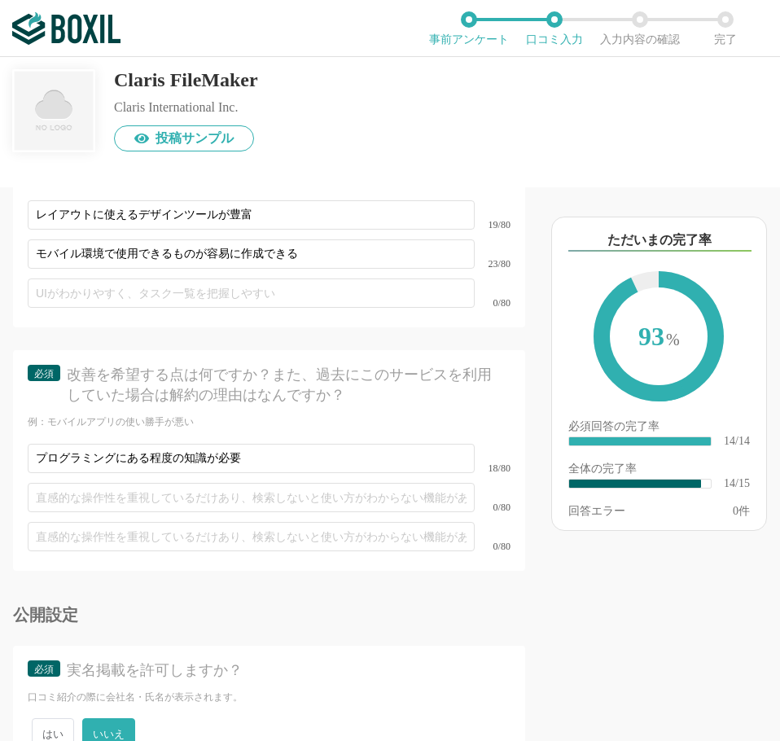
scroll to position [2417, 0]
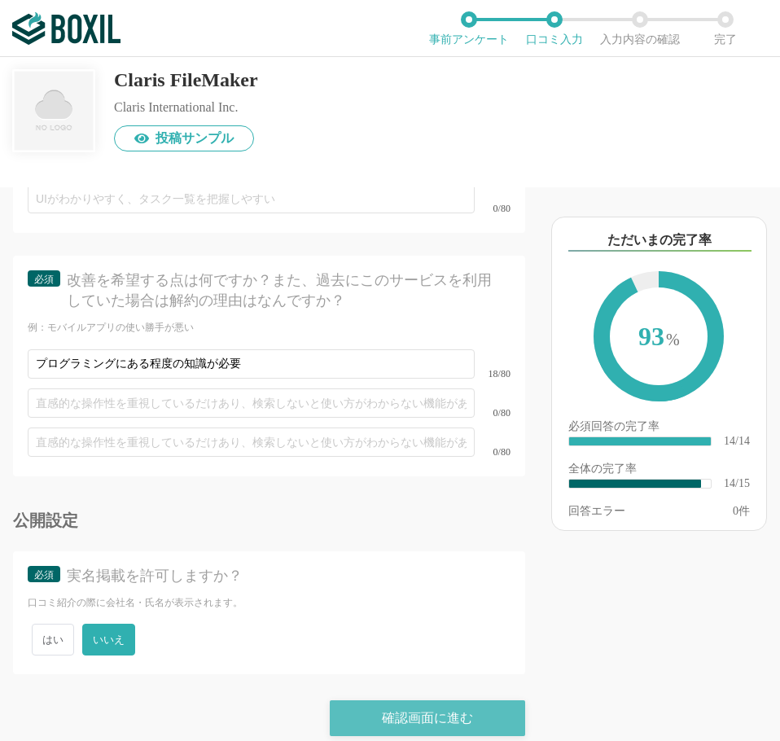
click at [394, 702] on div "確認画面に進む" at bounding box center [427, 718] width 195 height 36
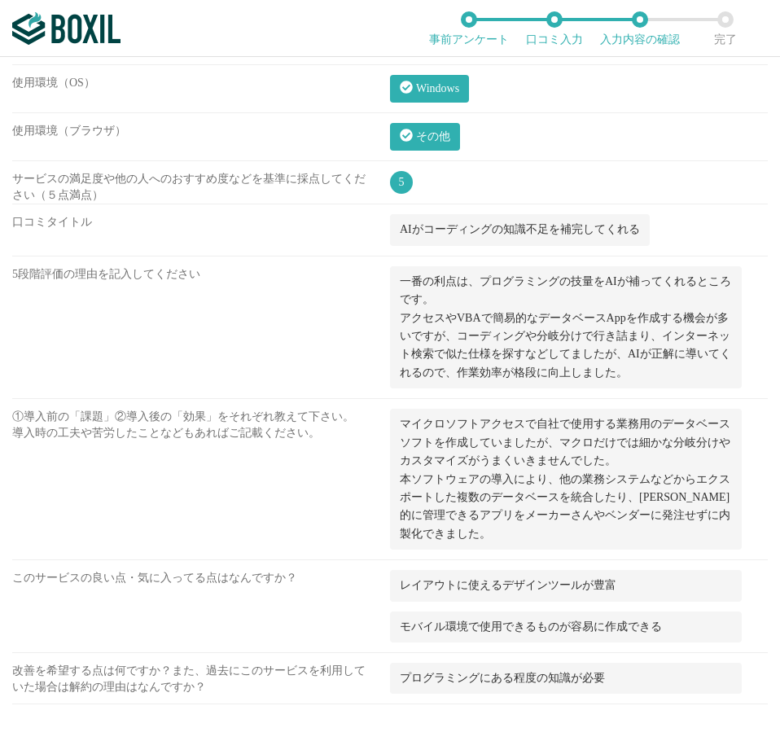
scroll to position [1133, 0]
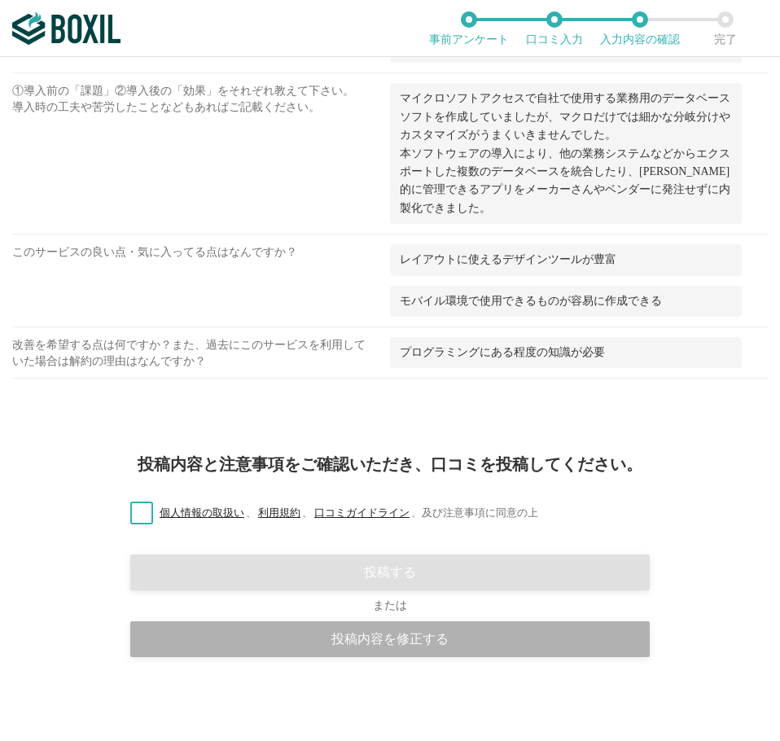
click at [414, 652] on div "投稿内容を修正する" at bounding box center [390, 639] width 520 height 36
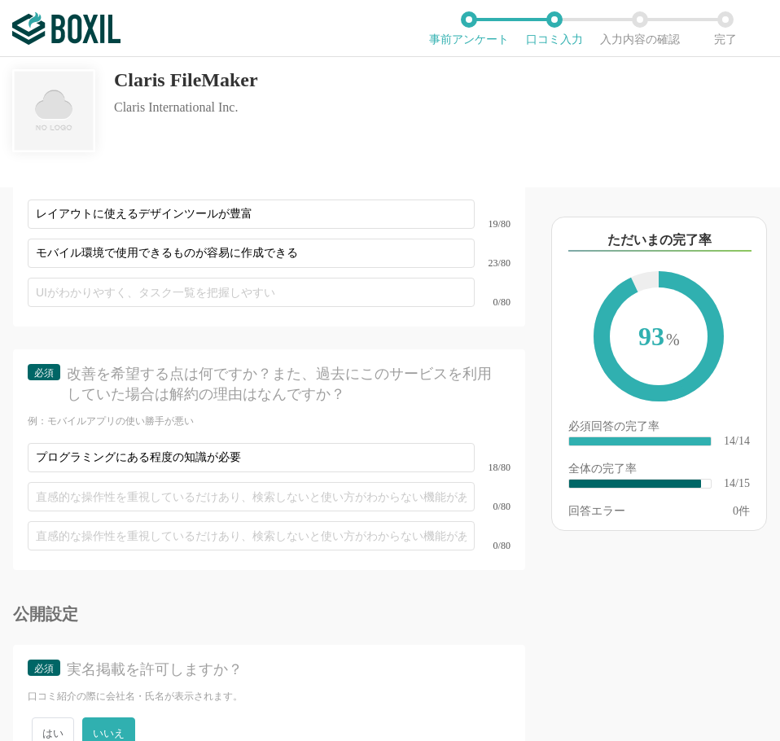
scroll to position [2417, 0]
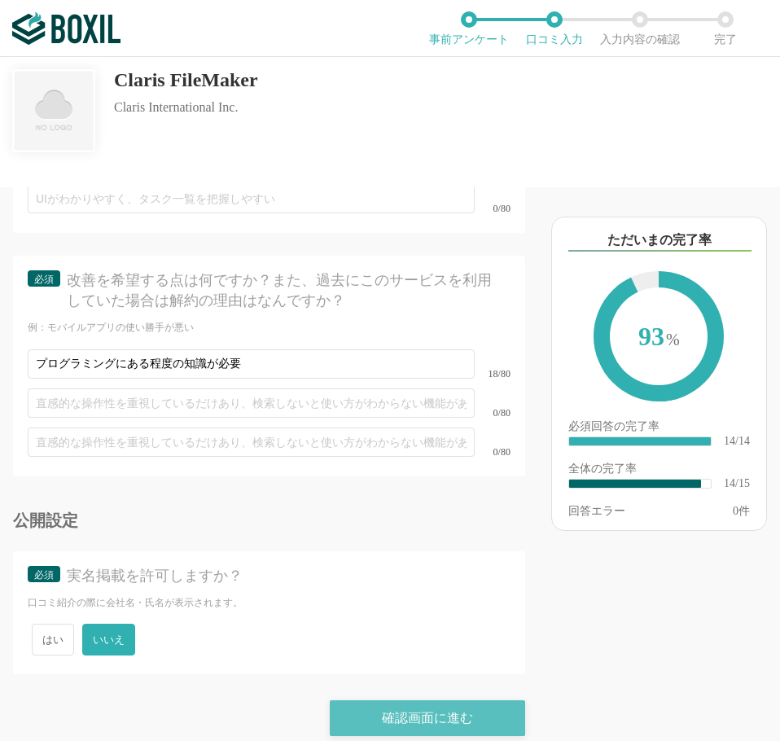
click at [439, 706] on div "確認画面に進む" at bounding box center [427, 718] width 195 height 36
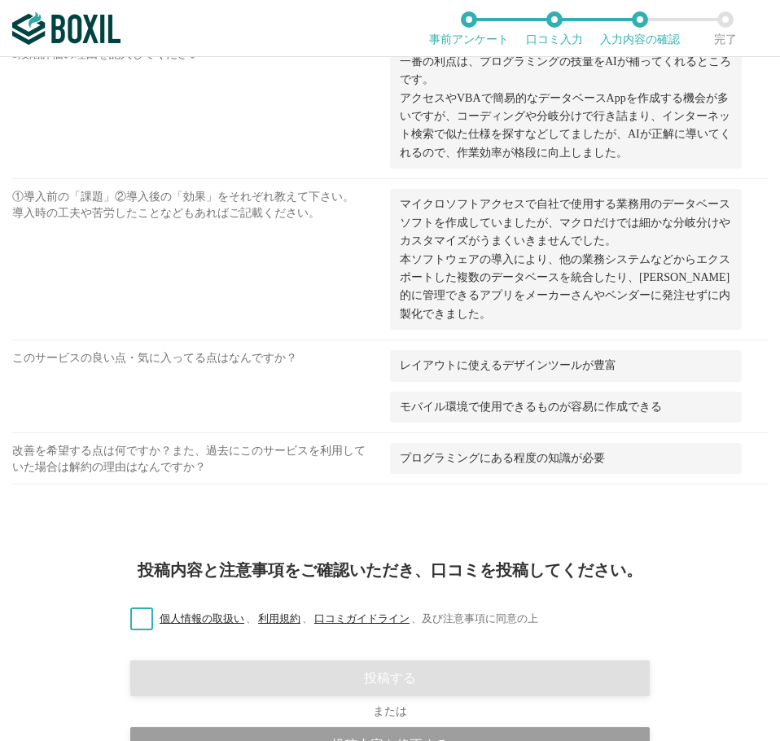
scroll to position [1133, 0]
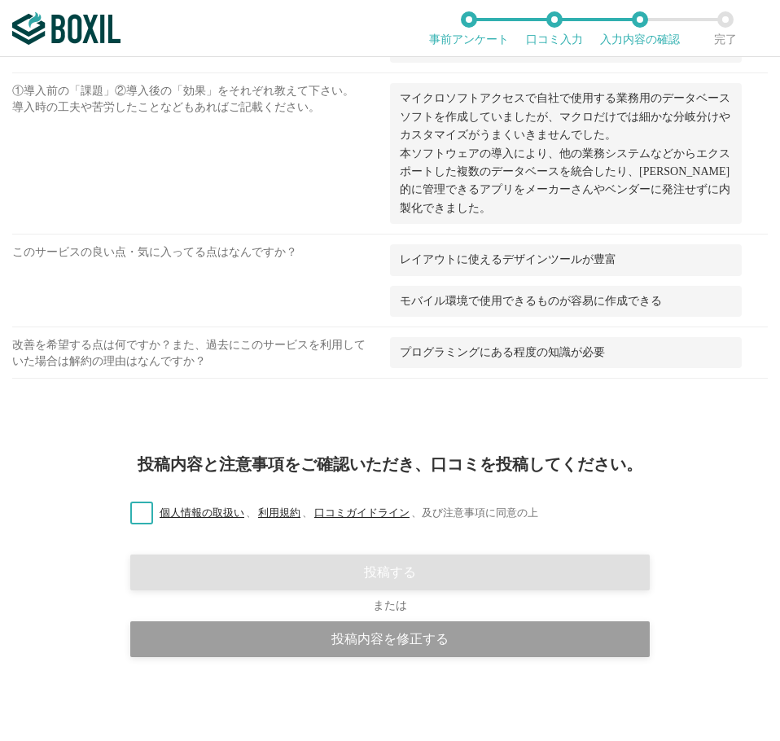
click at [136, 522] on label "個人情報の取扱い 、 利用規約 、 口コミガイドライン 、 及び注意事項に同意の上" at bounding box center [327, 513] width 421 height 17
click at [0, 0] on input "個人情報の取扱い 、 利用規約 、 口コミガイドライン 、 及び注意事項に同意の上" at bounding box center [0, 0] width 0 height 0
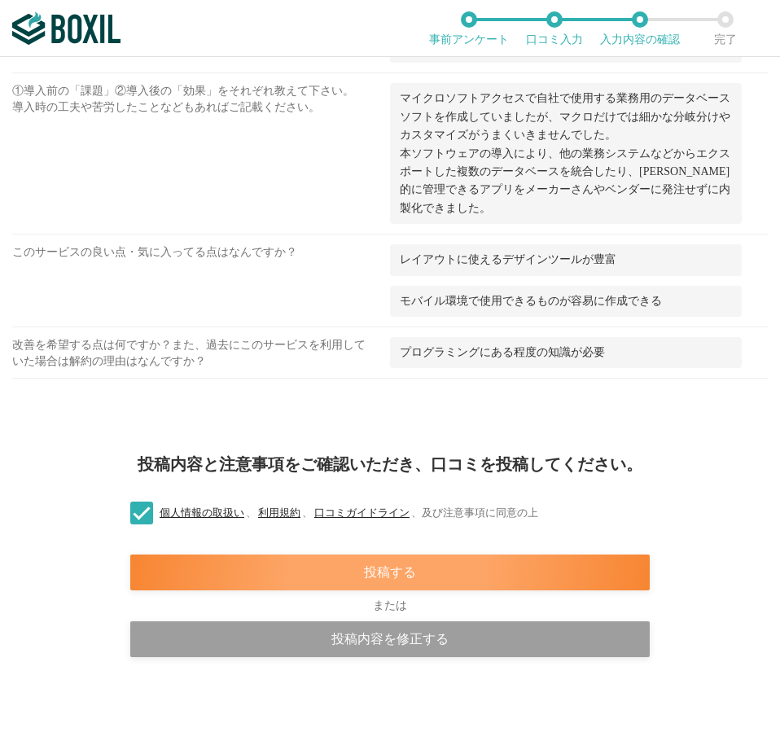
click at [309, 577] on div "投稿する" at bounding box center [390, 573] width 520 height 36
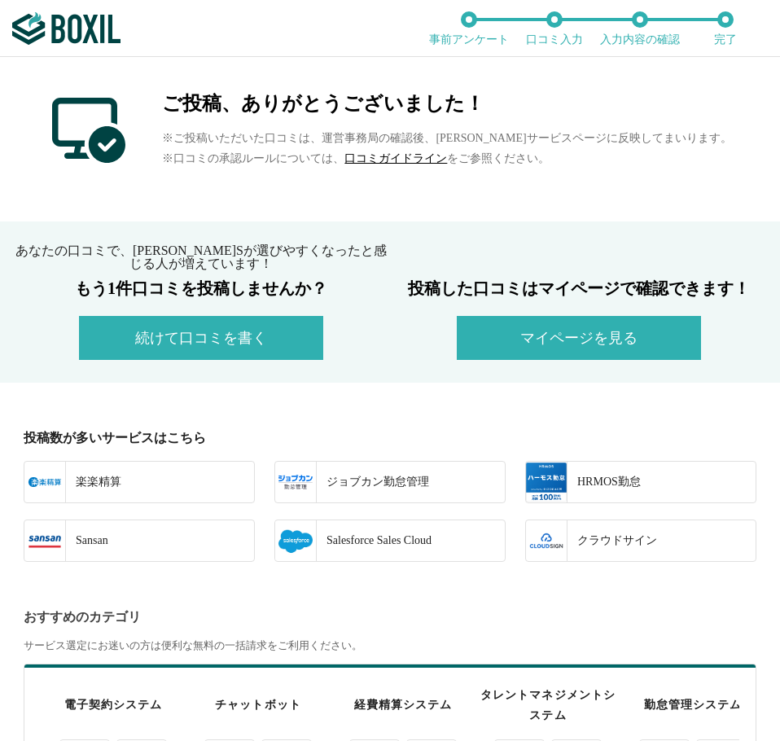
click at [537, 338] on button "マイページを見る" at bounding box center [579, 338] width 244 height 44
